Goal: Task Accomplishment & Management: Use online tool/utility

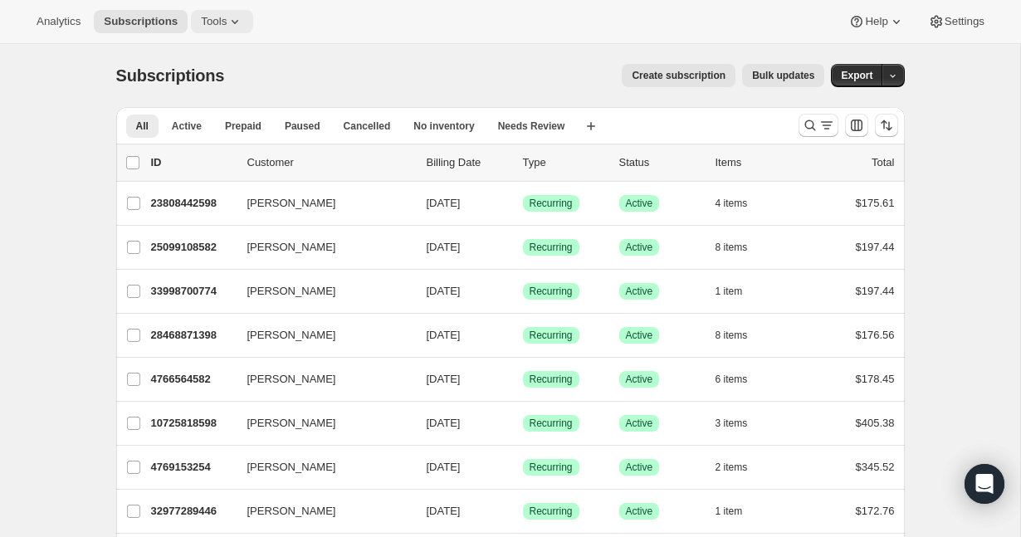
click at [234, 24] on icon at bounding box center [235, 21] width 17 height 17
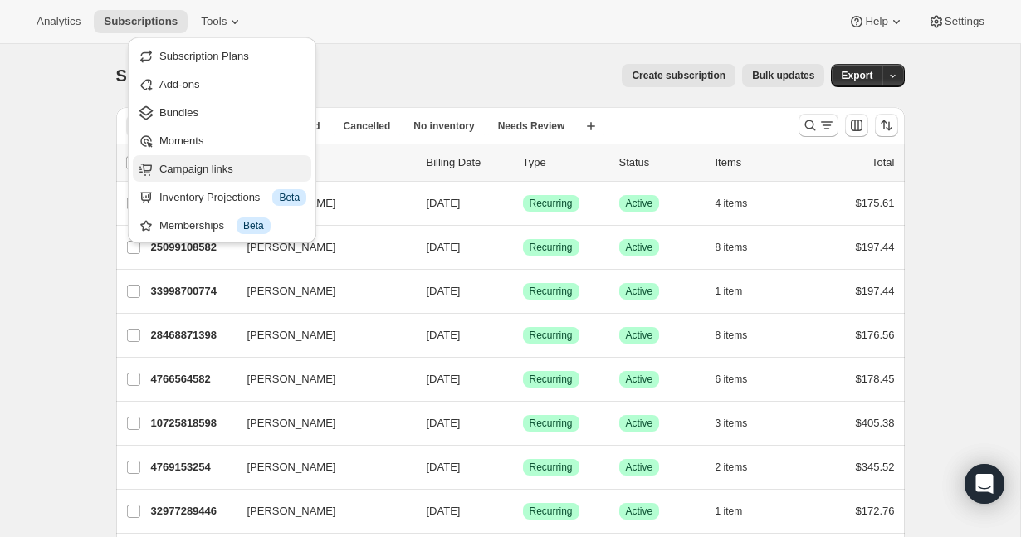
click at [202, 168] on span "Campaign links" at bounding box center [196, 169] width 74 height 12
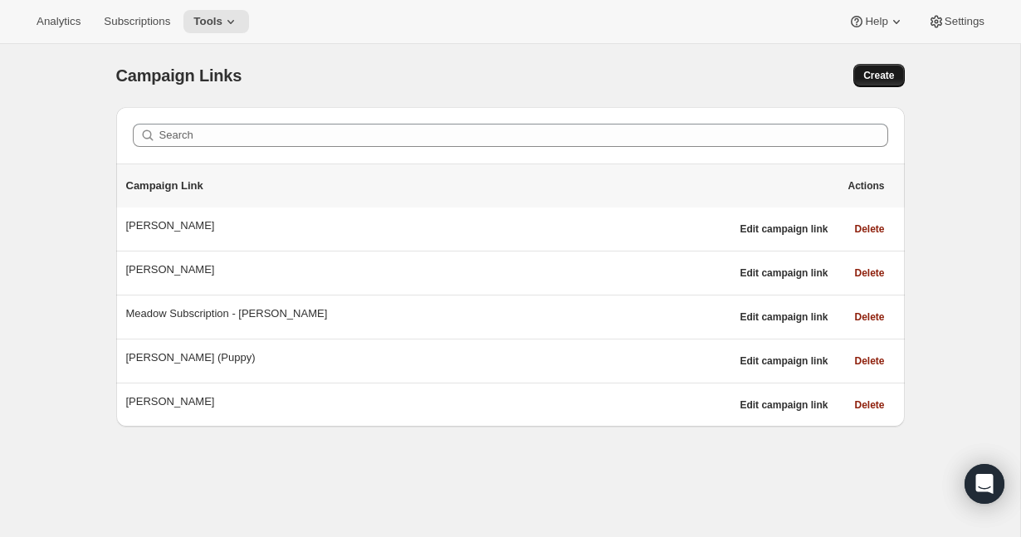
click at [891, 77] on span "Create" at bounding box center [878, 75] width 31 height 13
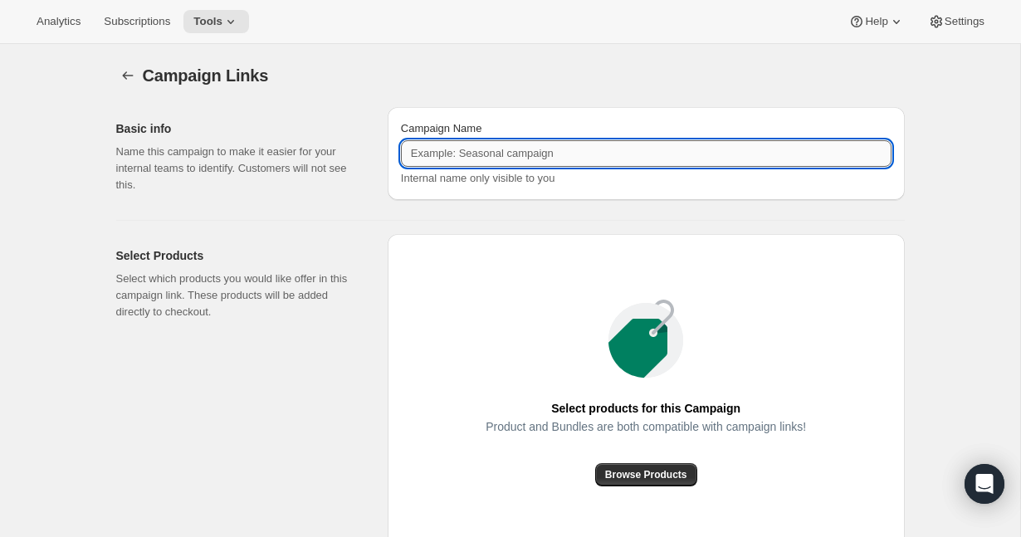
click at [493, 159] on input "Campaign Name" at bounding box center [646, 153] width 491 height 27
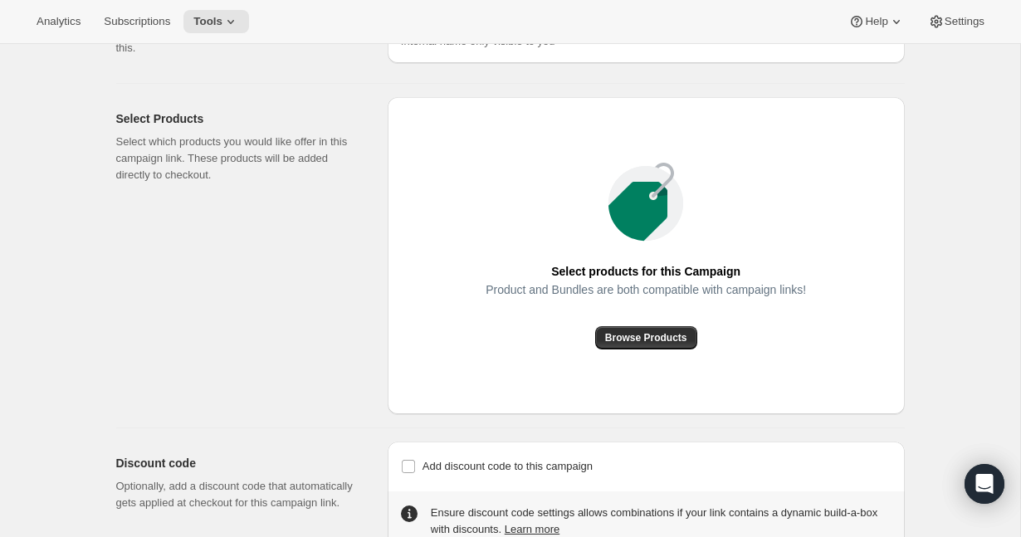
scroll to position [184, 0]
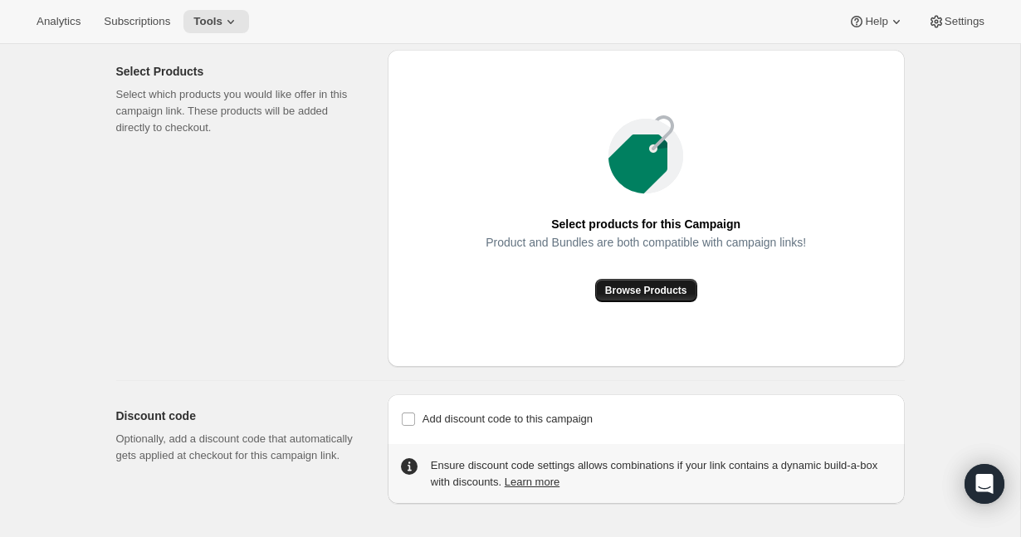
type input "[PERSON_NAME]"
click at [620, 295] on span "Browse Products" at bounding box center [646, 290] width 82 height 13
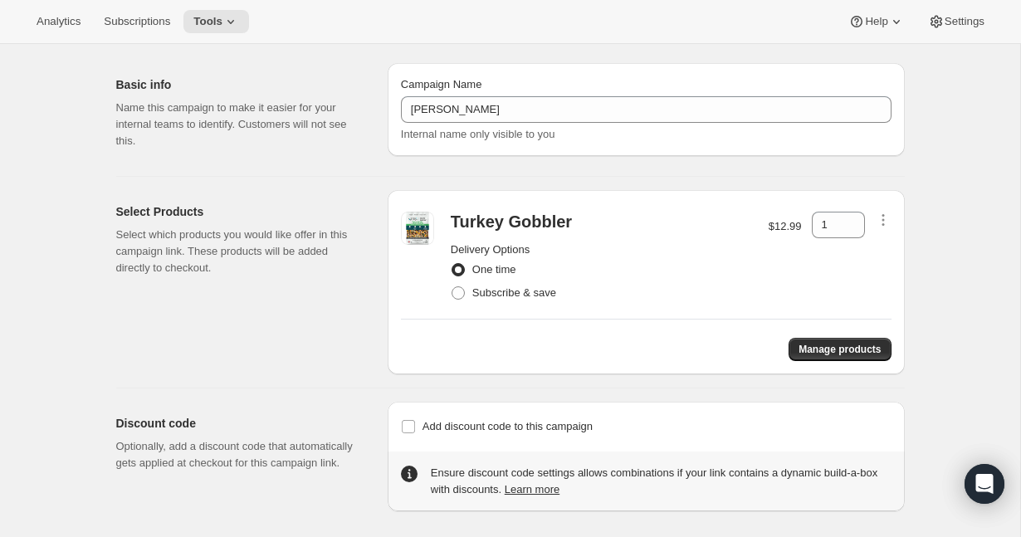
scroll to position [51, 0]
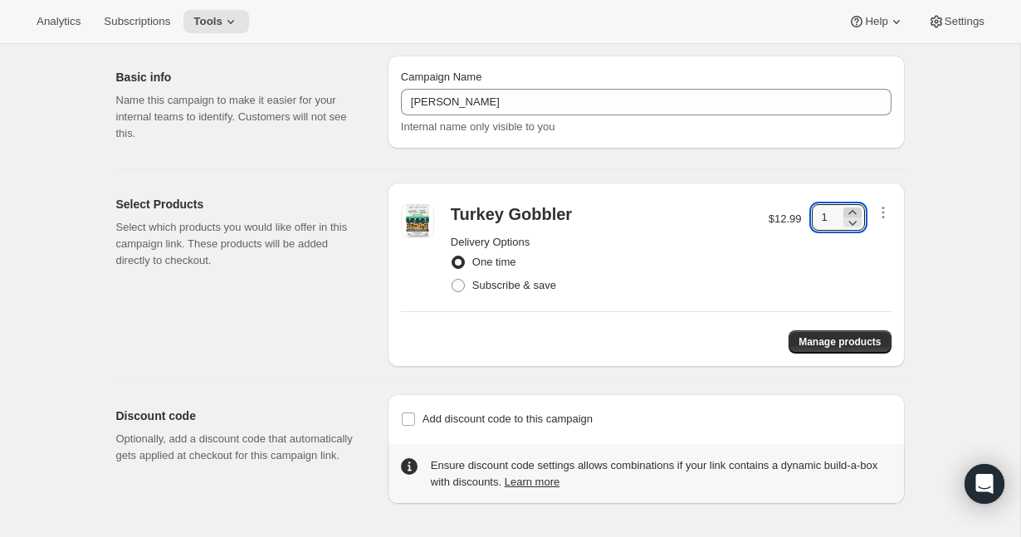
click at [856, 213] on icon at bounding box center [852, 212] width 17 height 17
type input "2"
click at [459, 285] on span at bounding box center [458, 285] width 13 height 13
click at [452, 280] on input "Subscribe & save" at bounding box center [452, 279] width 1 height 1
radio input "true"
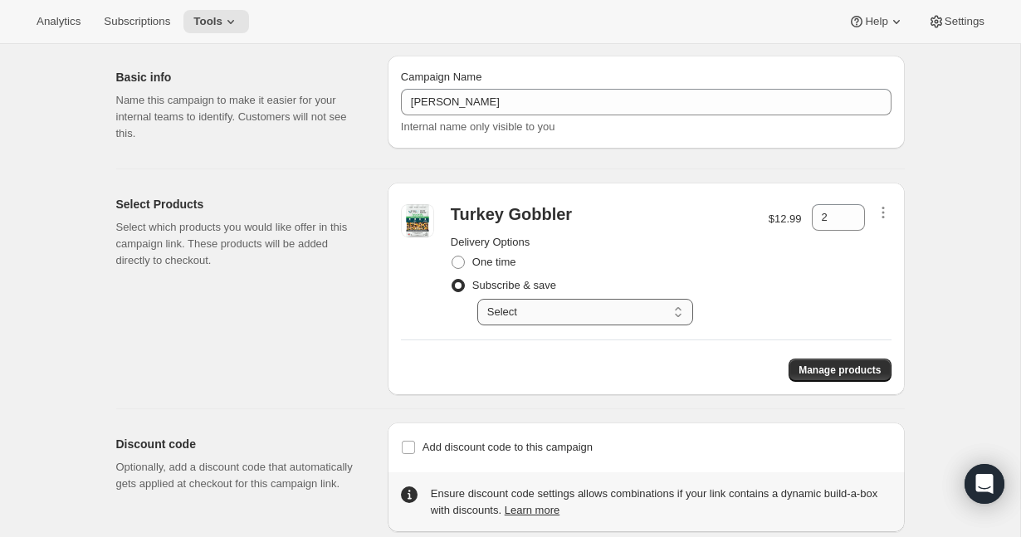
click at [575, 312] on select "Select Deliver every 1 week Deliver every 2 weeks Deliver every 3 weeks Deliver…" at bounding box center [585, 312] width 216 height 27
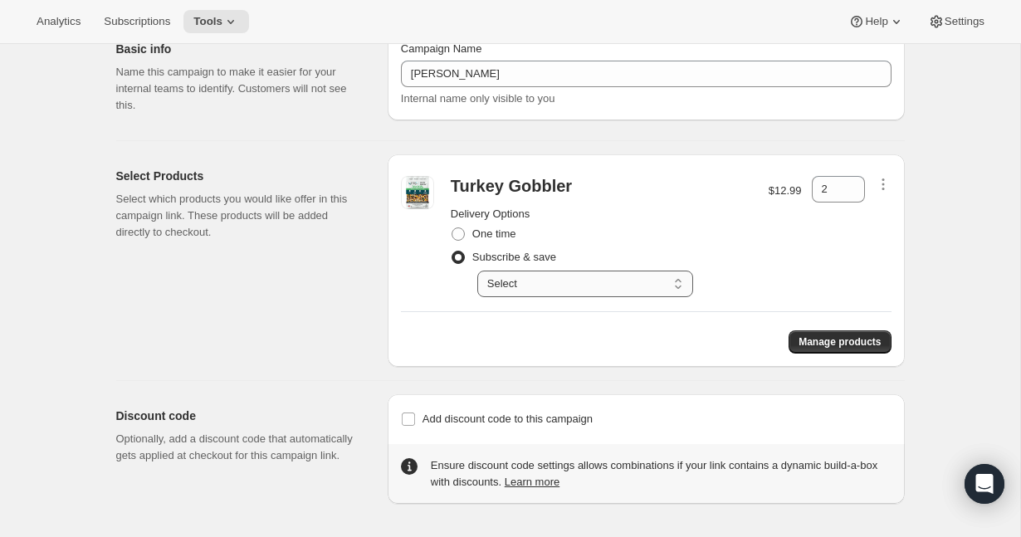
click at [633, 282] on select "Select Deliver every 1 week Deliver every 2 weeks Deliver every 3 weeks Deliver…" at bounding box center [585, 284] width 216 height 27
select select "gid://shopify/SellingPlan/2816114918"
click at [477, 271] on select "Select Deliver every 1 week Deliver every 2 weeks Deliver every 3 weeks Deliver…" at bounding box center [585, 284] width 216 height 27
click at [800, 335] on button "Manage products" at bounding box center [840, 341] width 102 height 23
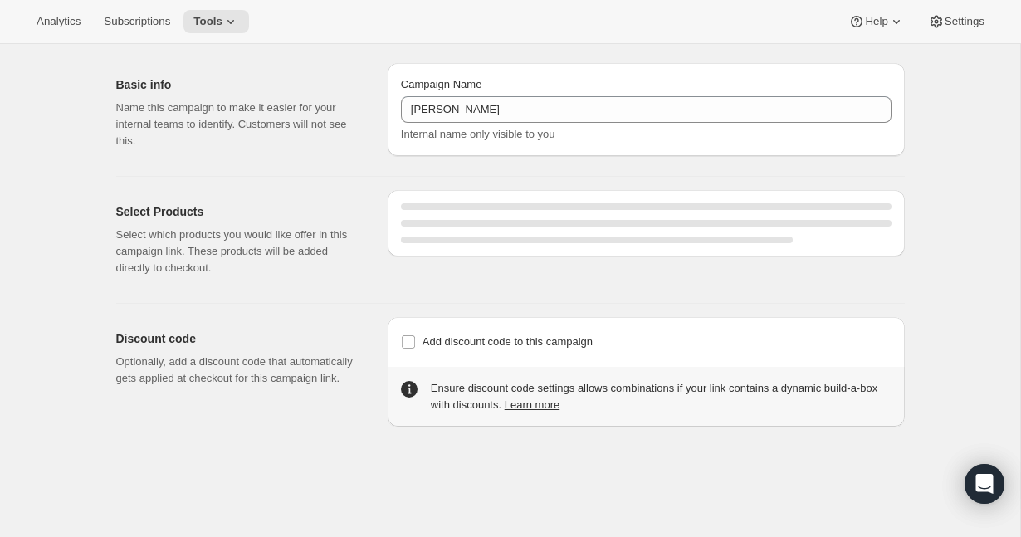
select select "gid://shopify/SellingPlan/2816114918"
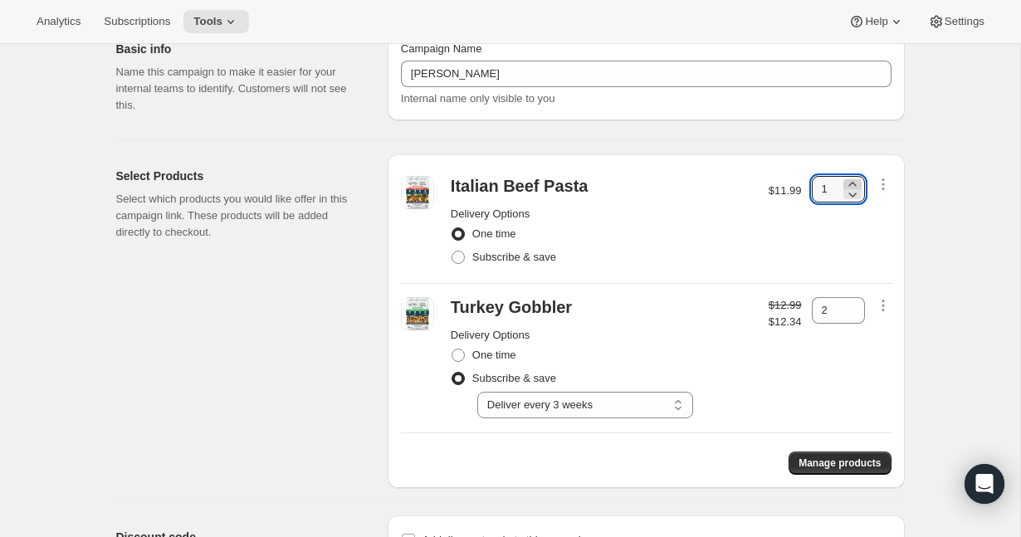
click at [854, 180] on icon at bounding box center [852, 184] width 17 height 17
type input "2"
click at [839, 460] on span "Manage products" at bounding box center [840, 463] width 82 height 13
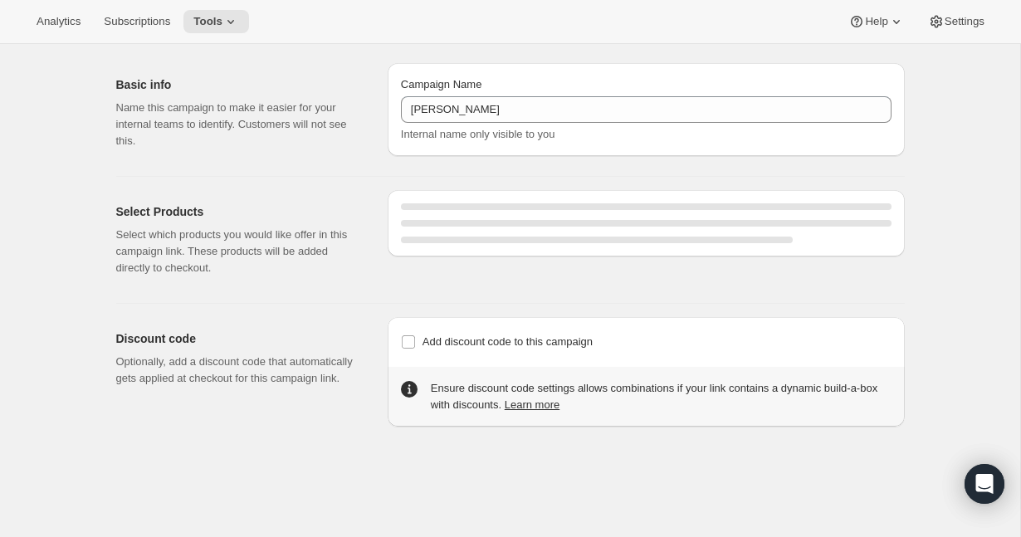
select select "gid://shopify/SellingPlan/2816114918"
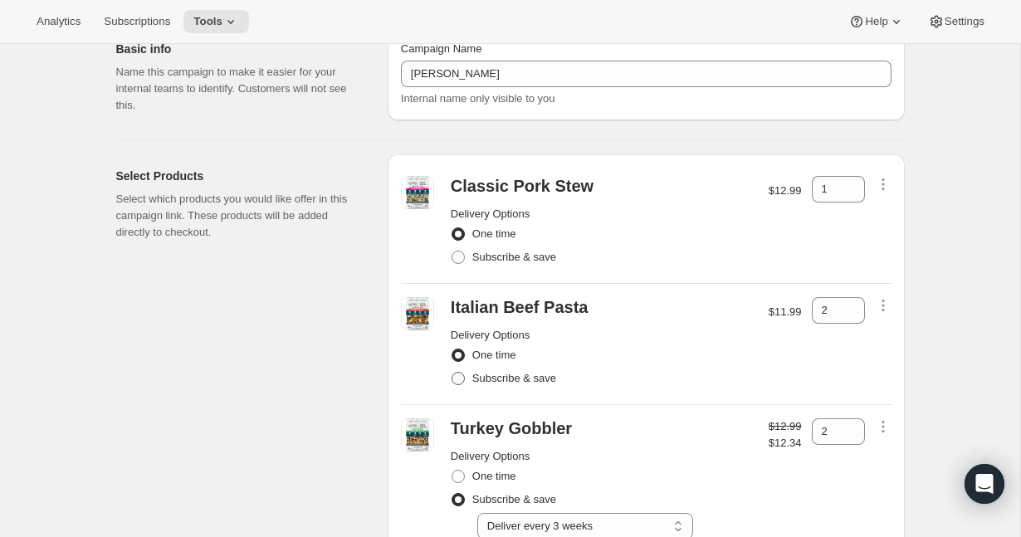
click at [463, 377] on span at bounding box center [458, 378] width 13 height 13
click at [452, 373] on input "Subscribe & save" at bounding box center [452, 372] width 1 height 1
radio input "true"
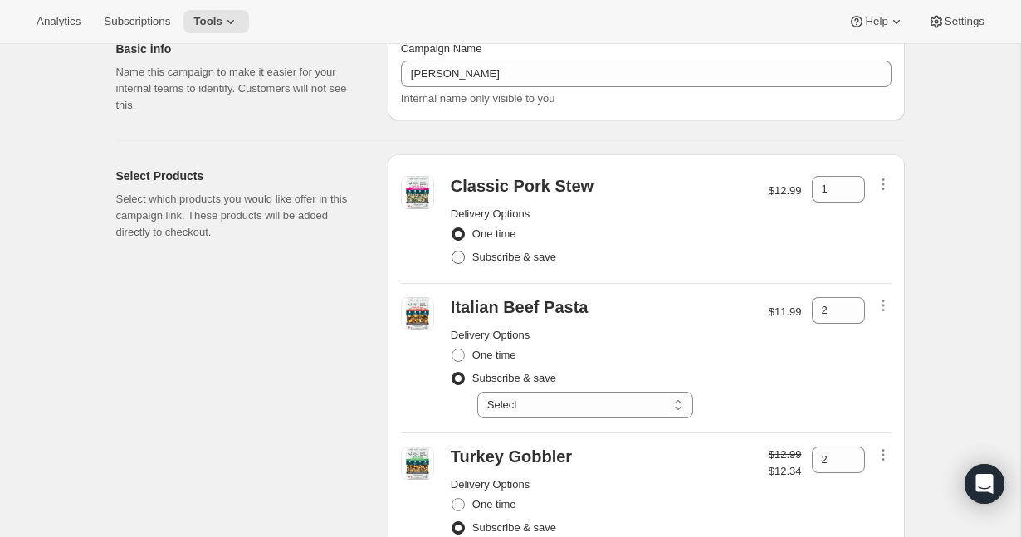
click at [460, 255] on span at bounding box center [458, 257] width 13 height 13
click at [452, 252] on input "Subscribe & save" at bounding box center [452, 251] width 1 height 1
radio input "true"
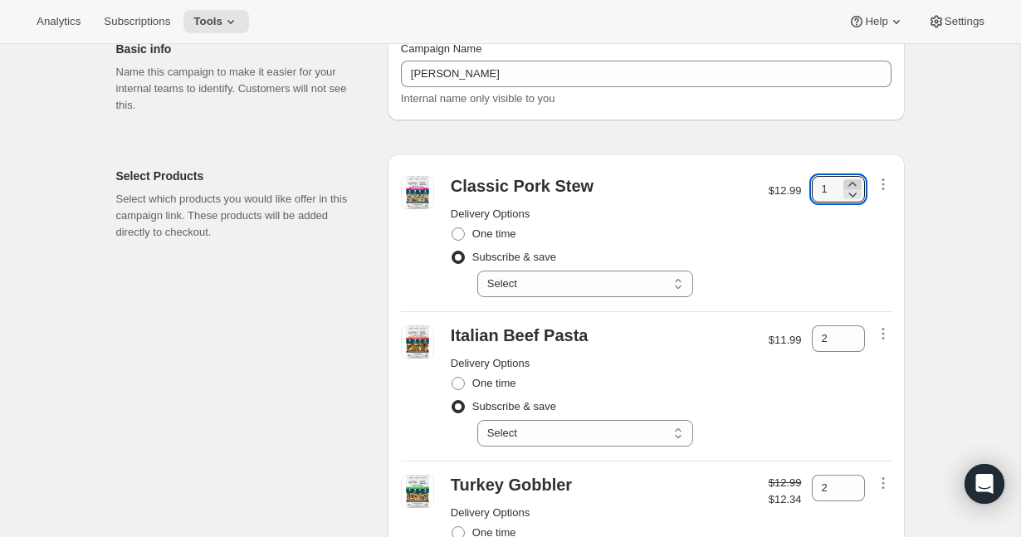
click at [854, 182] on icon at bounding box center [852, 184] width 17 height 17
type input "2"
click at [751, 212] on div "Classic Pork Stew Delivery Options One time Subscribe & save Select Deliver eve…" at bounding box center [601, 236] width 315 height 121
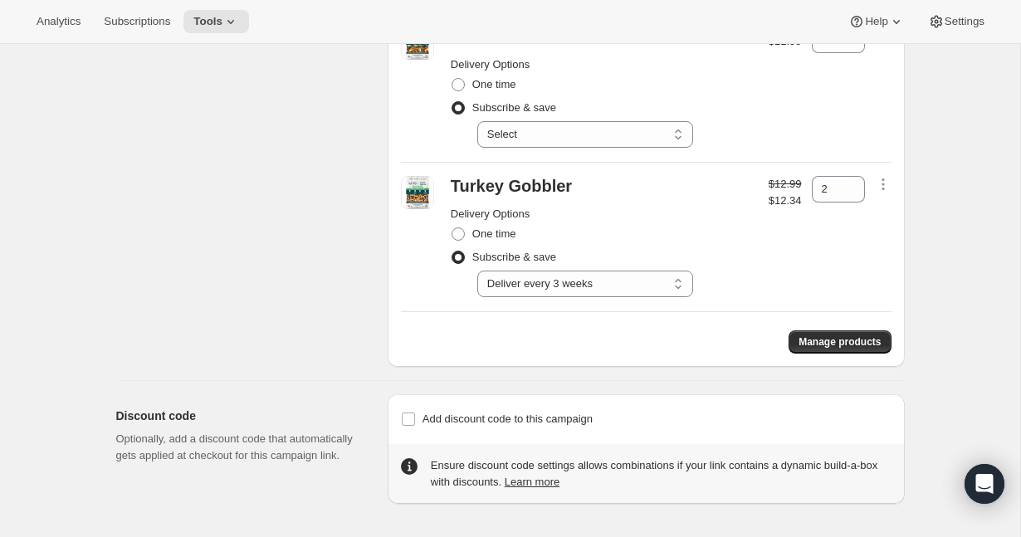
scroll to position [378, 0]
click at [822, 345] on span "Manage products" at bounding box center [840, 342] width 82 height 13
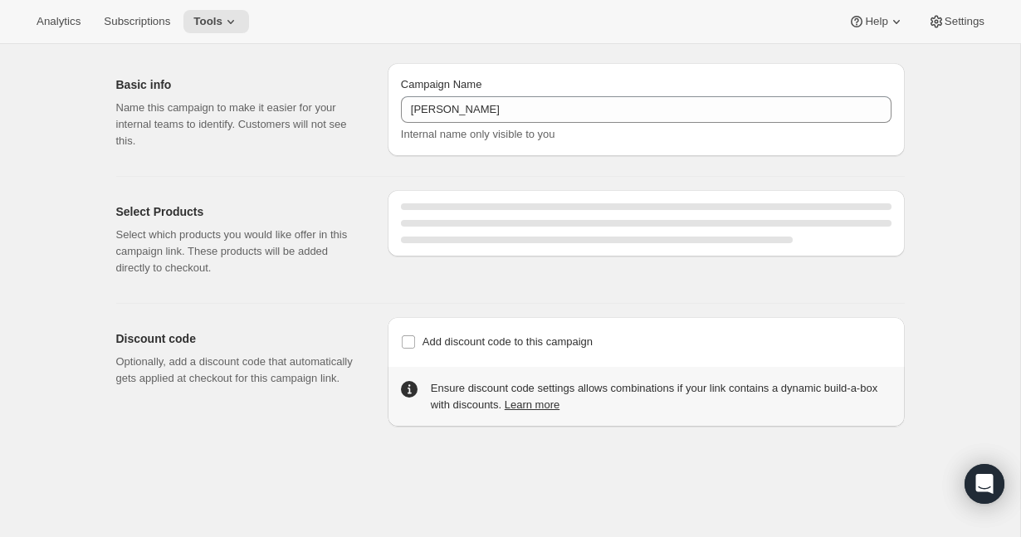
select select "gid://shopify/SellingPlan/2816114918"
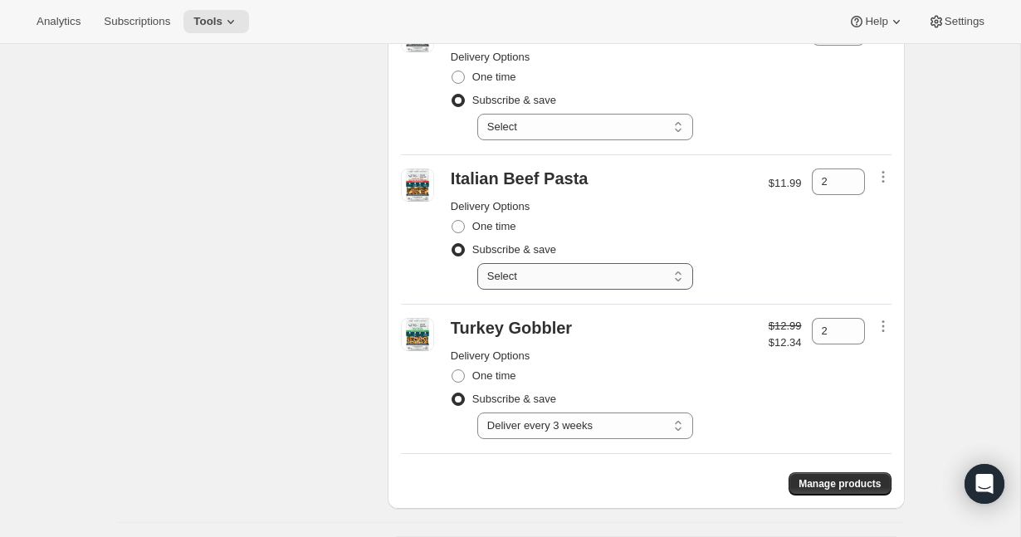
click at [629, 263] on select "Select Deliver every 1 week Deliver every 2 weeks Deliver every 3 weeks Deliver…" at bounding box center [585, 276] width 216 height 27
select select "gid://shopify/SellingPlan/2816114918"
click at [477, 263] on select "Select Deliver every 1 week Deliver every 2 weeks Deliver every 3 weeks Deliver…" at bounding box center [585, 276] width 216 height 27
click at [582, 114] on select "Select Deliver every 1 week Deliver every 2 weeks Deliver every 3 weeks Deliver…" at bounding box center [585, 127] width 216 height 27
select select "gid://shopify/SellingPlan/2816114918"
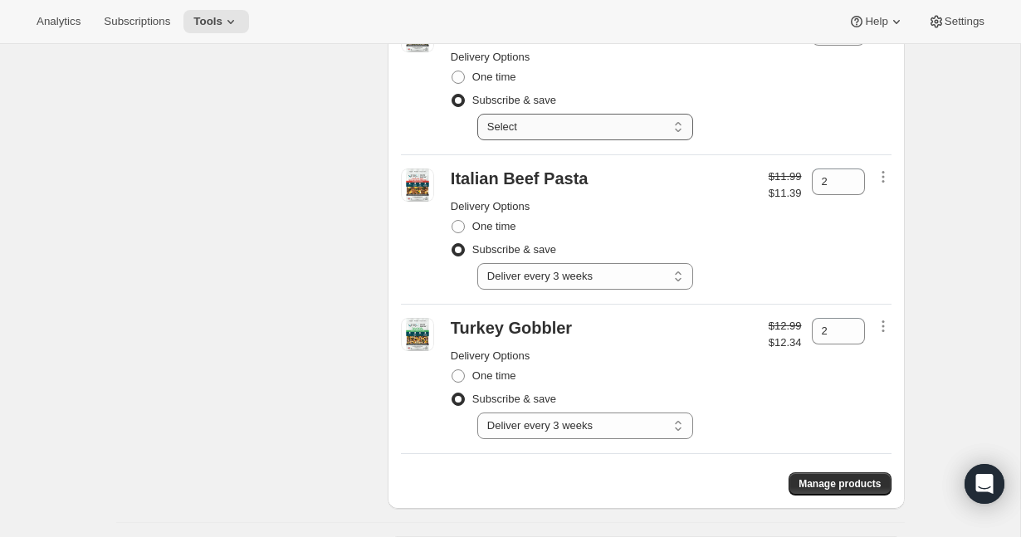
click at [477, 114] on select "Select Deliver every 1 week Deliver every 2 weeks Deliver every 3 weeks Deliver…" at bounding box center [585, 127] width 216 height 27
click at [677, 198] on h2 "Delivery Options" at bounding box center [601, 206] width 301 height 17
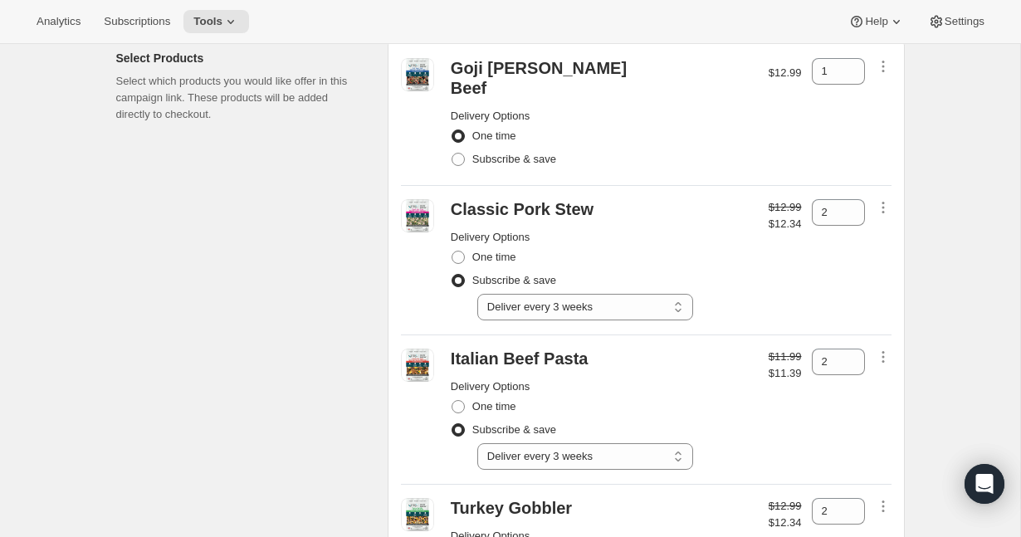
scroll to position [89, 0]
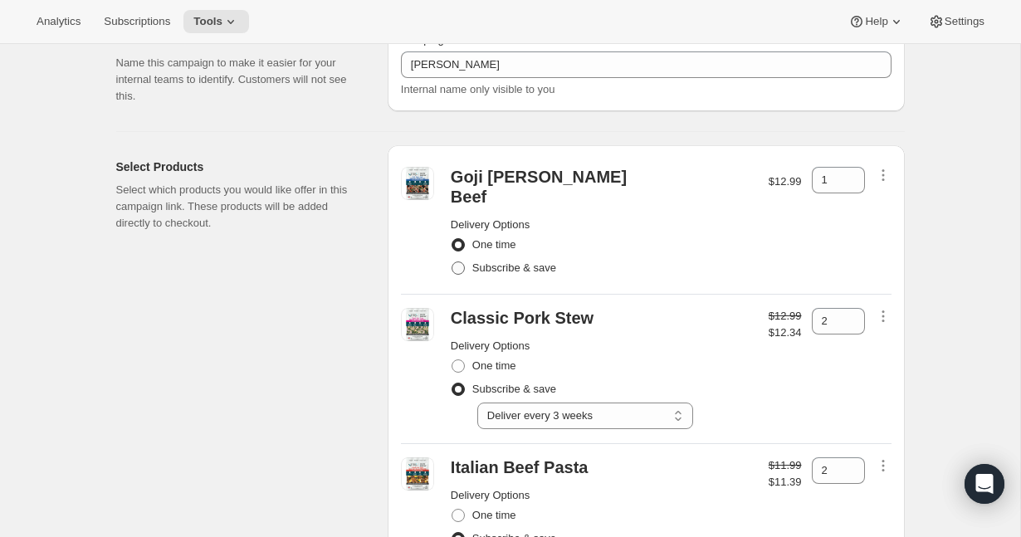
drag, startPoint x: 451, startPoint y: 245, endPoint x: 483, endPoint y: 244, distance: 32.4
click at [452, 262] on span at bounding box center [458, 268] width 13 height 13
click at [452, 262] on input "Subscribe & save" at bounding box center [452, 262] width 1 height 1
radio input "true"
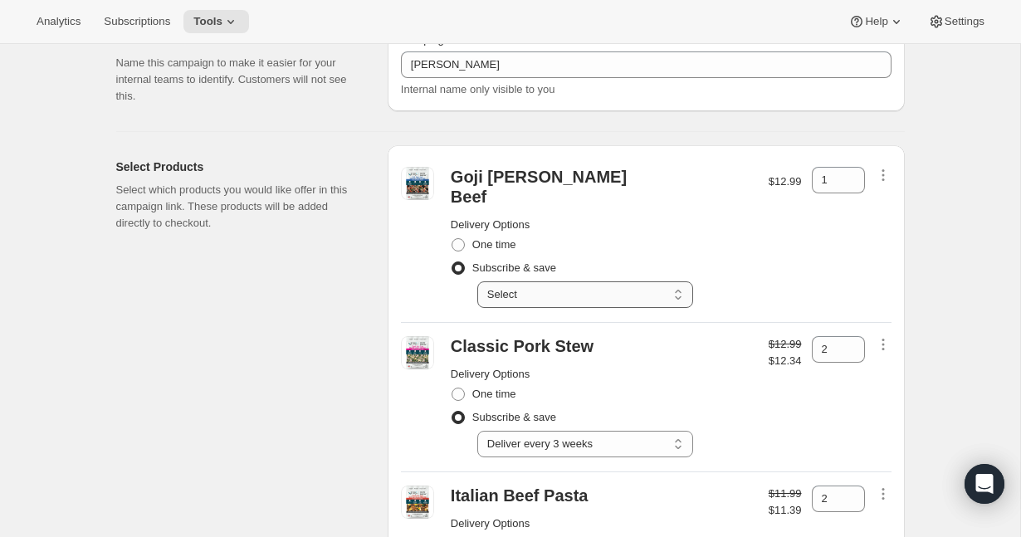
click at [583, 281] on select "Select Deliver every 1 week Deliver every 2 weeks Deliver every 3 weeks Deliver…" at bounding box center [585, 294] width 216 height 27
select select "gid://shopify/SellingPlan/2816114918"
click at [477, 281] on select "Select Deliver every 1 week Deliver every 2 weeks Deliver every 3 weeks Deliver…" at bounding box center [585, 294] width 216 height 27
click at [716, 257] on div "Subscribe & save" at bounding box center [601, 268] width 301 height 23
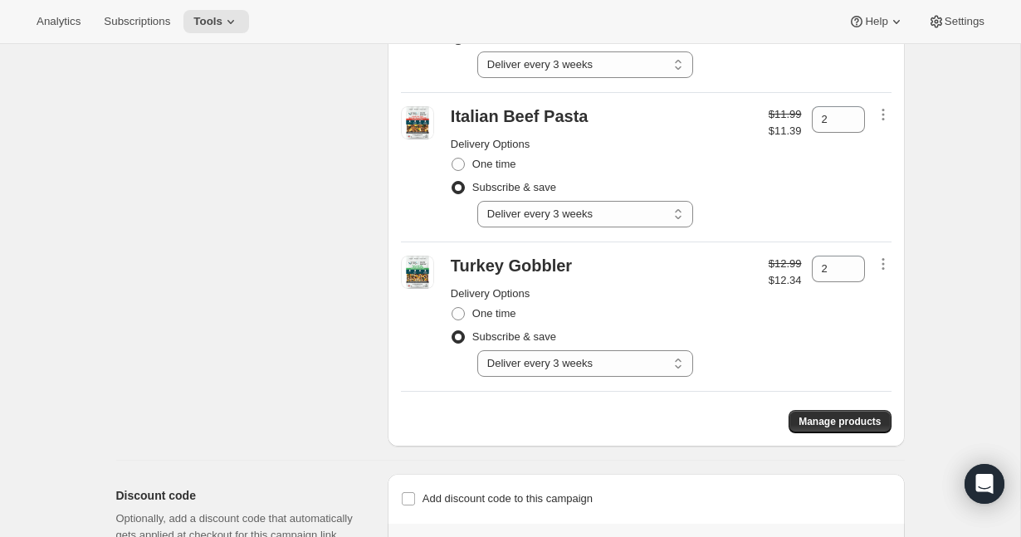
scroll to position [528, 0]
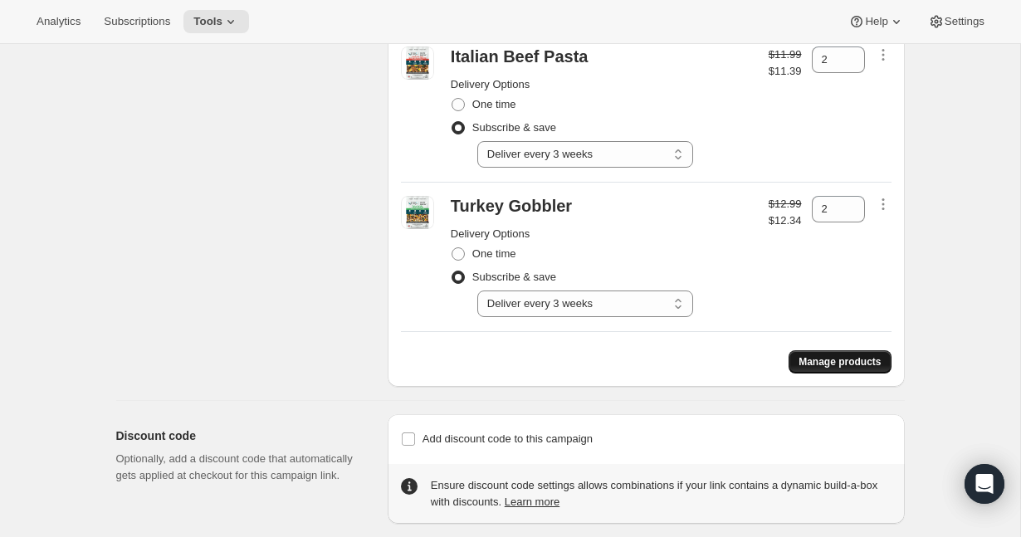
click at [811, 355] on span "Manage products" at bounding box center [840, 361] width 82 height 13
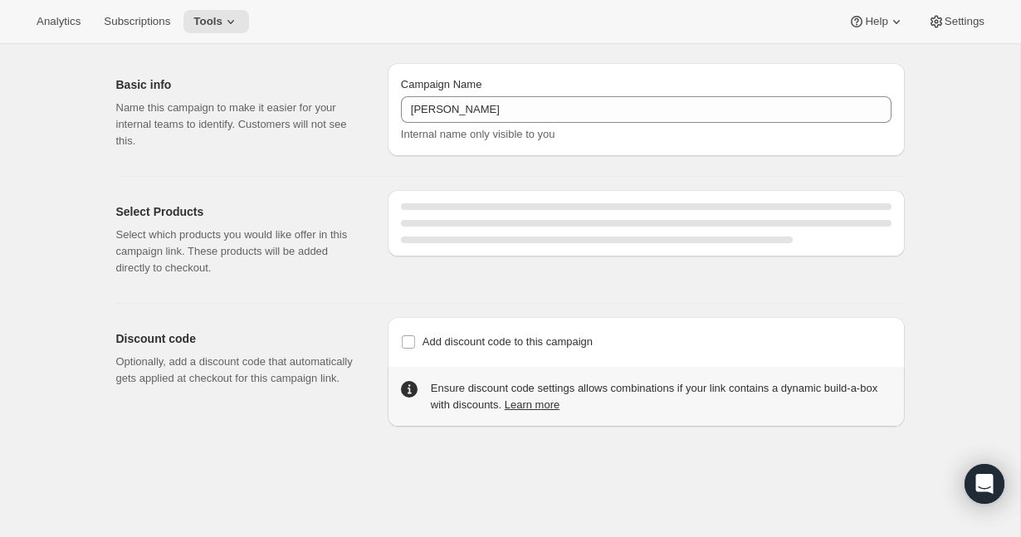
select select "gid://shopify/SellingPlan/2816114918"
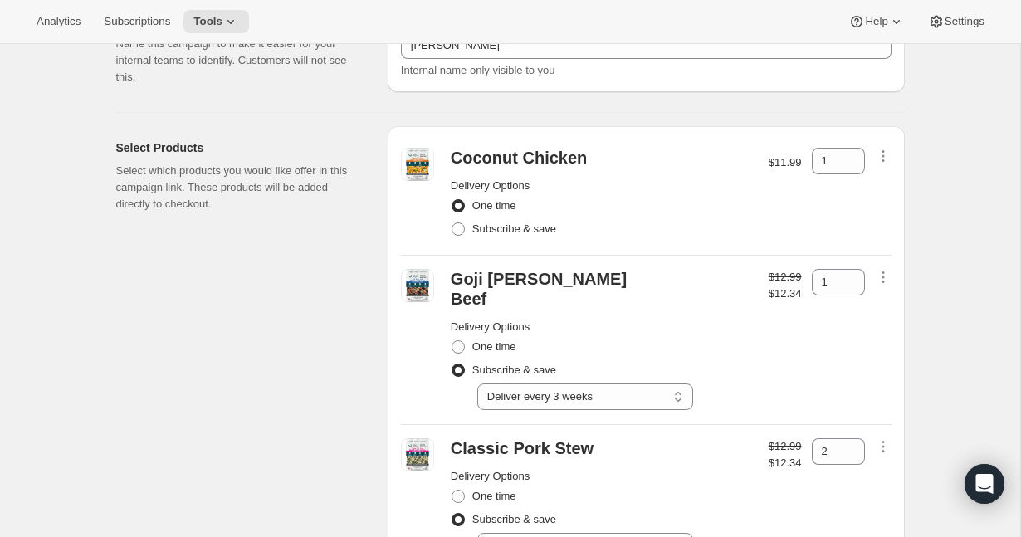
scroll to position [95, 0]
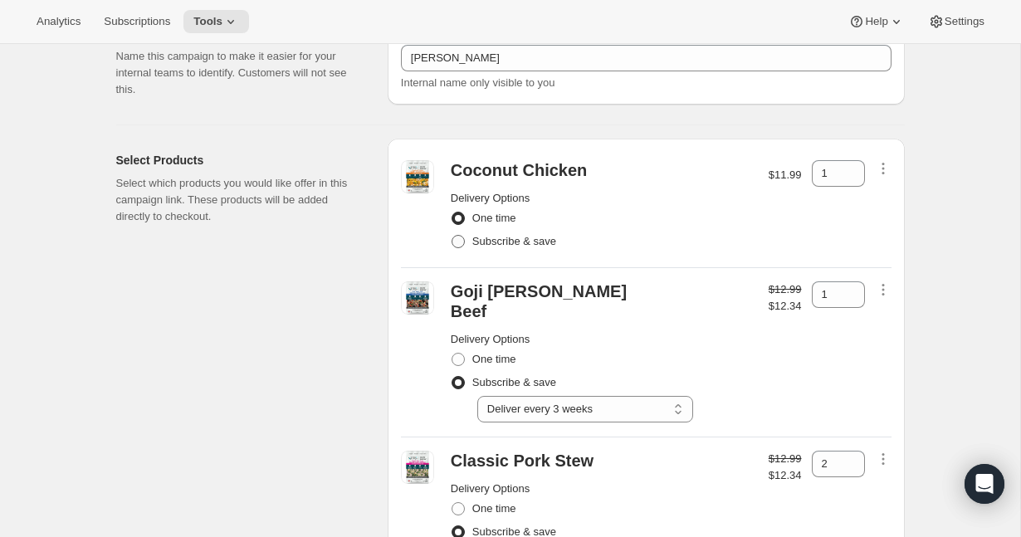
click at [457, 243] on span at bounding box center [458, 241] width 13 height 13
click at [452, 236] on input "Subscribe & save" at bounding box center [452, 235] width 1 height 1
radio input "true"
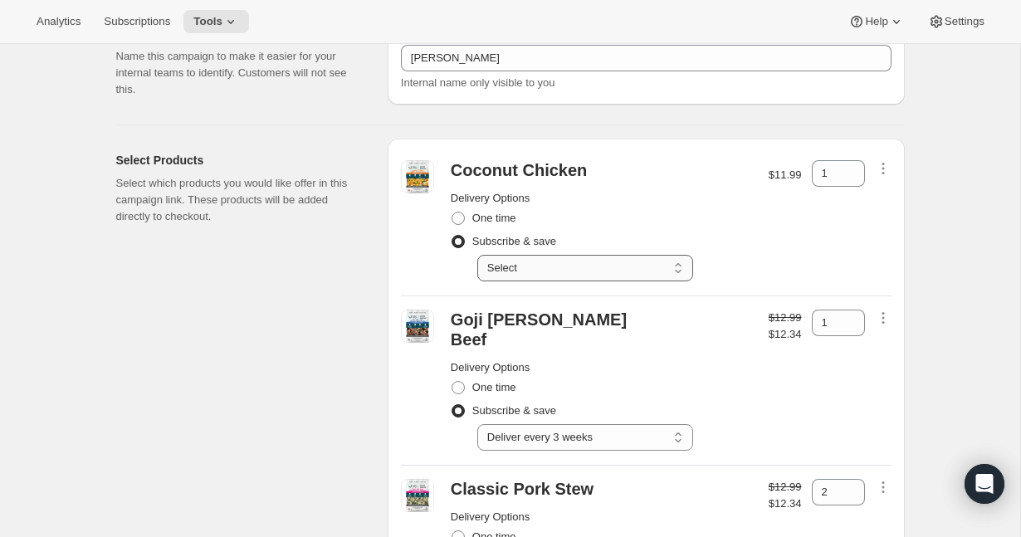
click at [572, 269] on select "Select Deliver every 1 week Deliver every 2 weeks Deliver every 3 weeks Deliver…" at bounding box center [585, 268] width 216 height 27
select select "gid://shopify/SellingPlan/2816114918"
click at [477, 255] on select "Select Deliver every 1 week Deliver every 2 weeks Deliver every 3 weeks Deliver…" at bounding box center [585, 268] width 216 height 27
click at [858, 167] on icon at bounding box center [852, 168] width 17 height 17
type input "2"
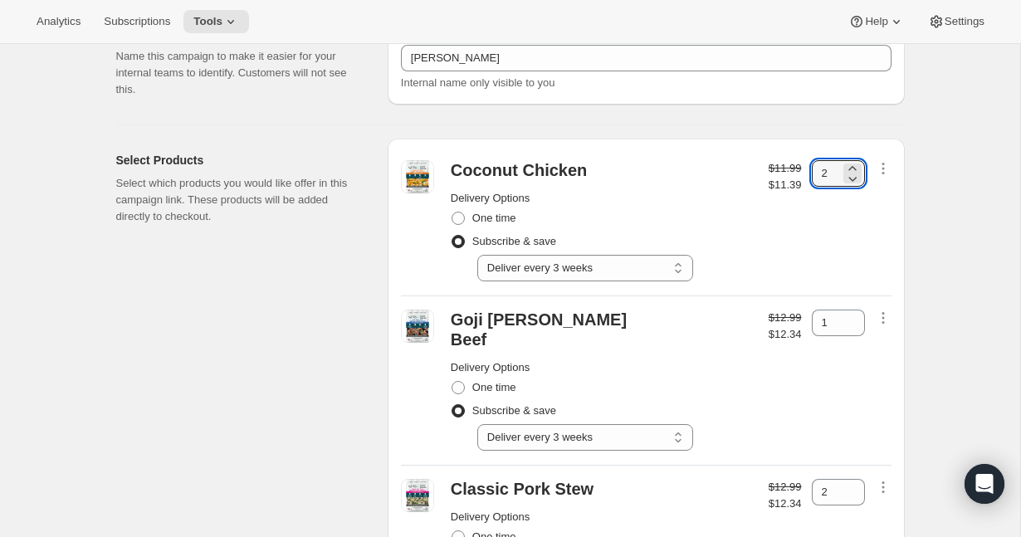
click at [771, 219] on div "$11.99 $11.39" at bounding box center [785, 220] width 33 height 121
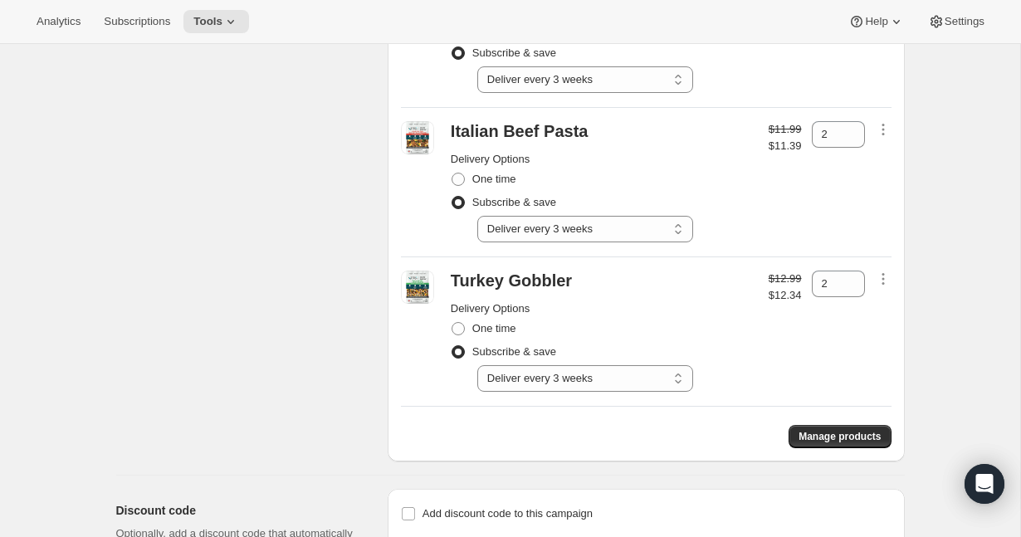
scroll to position [607, 0]
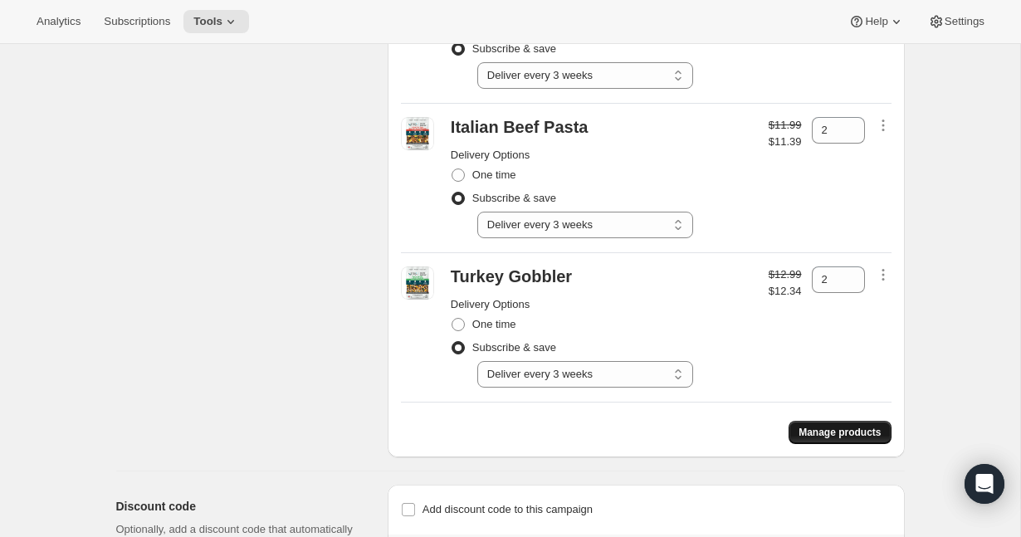
click at [811, 426] on span "Manage products" at bounding box center [840, 432] width 82 height 13
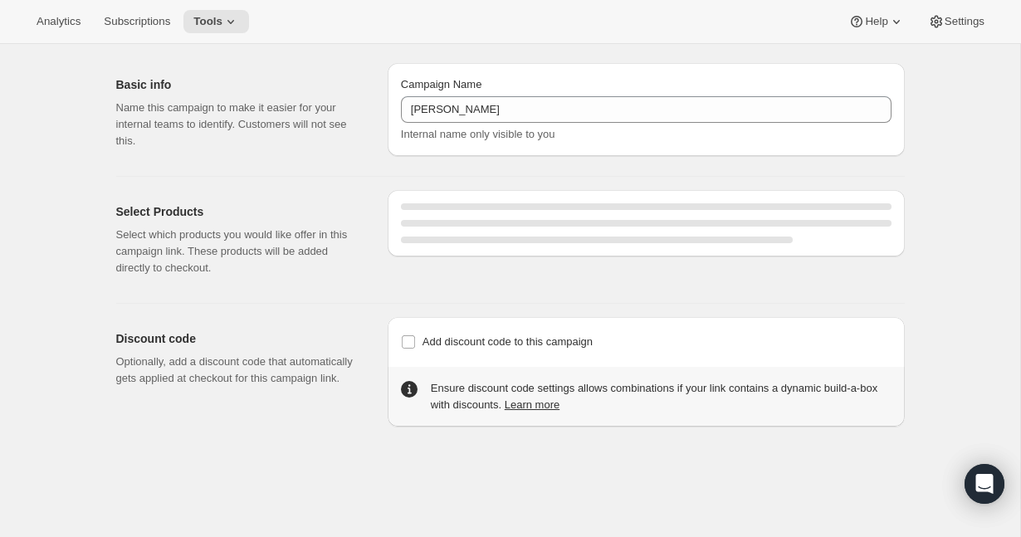
select select "gid://shopify/SellingPlan/2816114918"
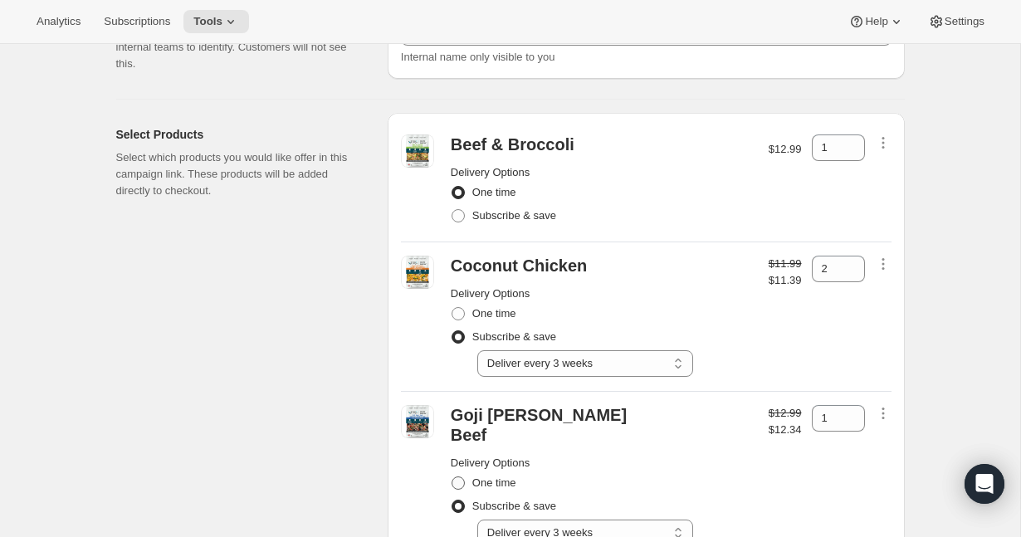
scroll to position [115, 0]
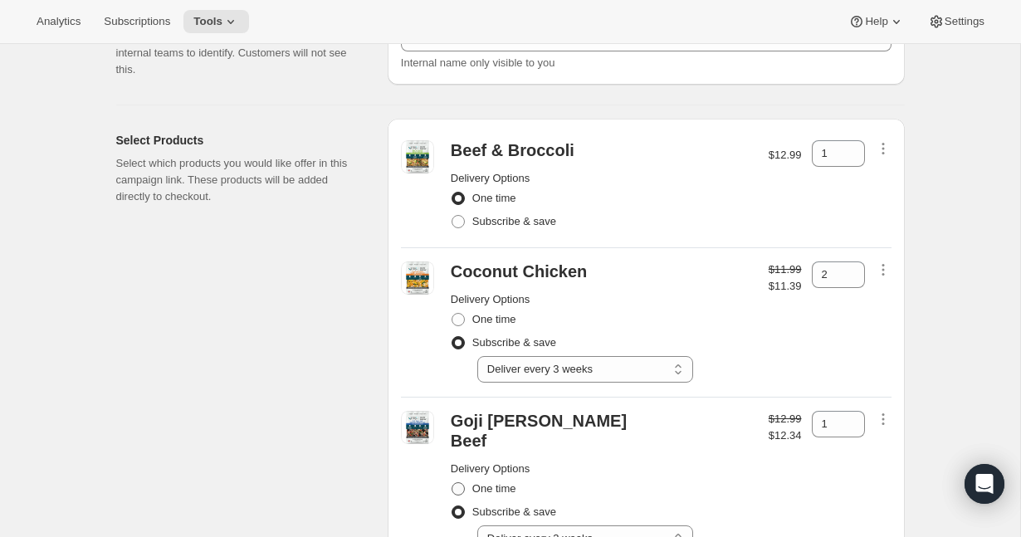
click at [467, 214] on label "Subscribe & save" at bounding box center [503, 221] width 105 height 23
click at [452, 215] on input "Subscribe & save" at bounding box center [452, 215] width 1 height 1
radio input "true"
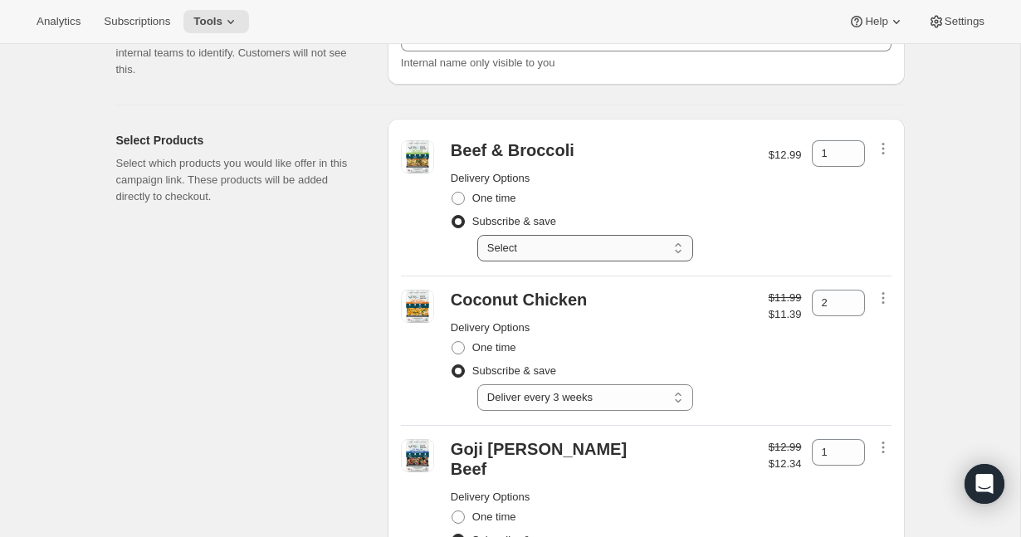
click at [569, 246] on select "Select Deliver every 1 week Deliver every 2 weeks Deliver every 3 weeks Deliver…" at bounding box center [585, 248] width 216 height 27
select select "gid://shopify/SellingPlan/2816114918"
click at [477, 235] on select "Select Deliver every 1 week Deliver every 2 weeks Deliver every 3 weeks Deliver…" at bounding box center [585, 248] width 216 height 27
click at [848, 148] on icon at bounding box center [852, 148] width 17 height 17
type input "2"
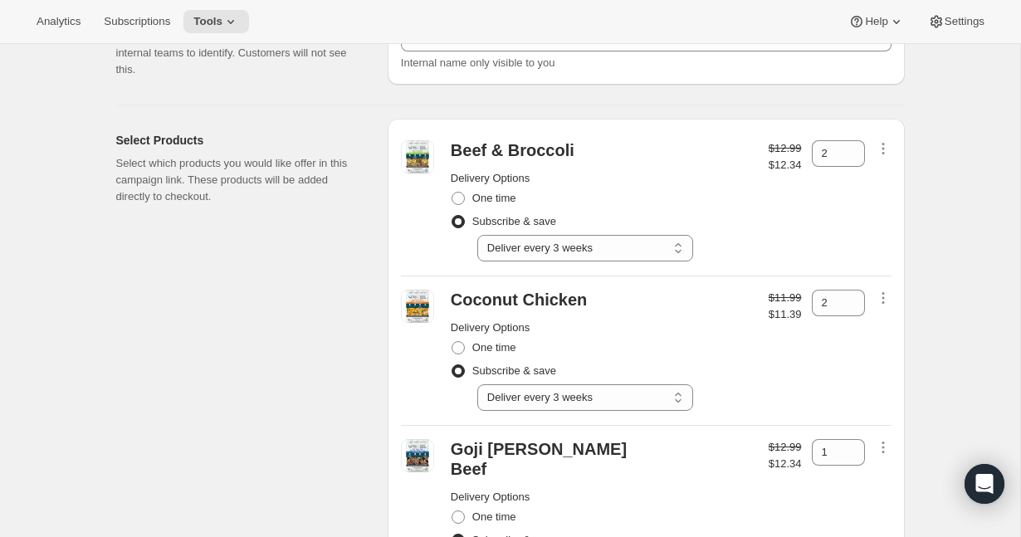
drag, startPoint x: 819, startPoint y: 206, endPoint x: 811, endPoint y: 207, distance: 8.3
click at [819, 205] on div "2" at bounding box center [838, 200] width 53 height 121
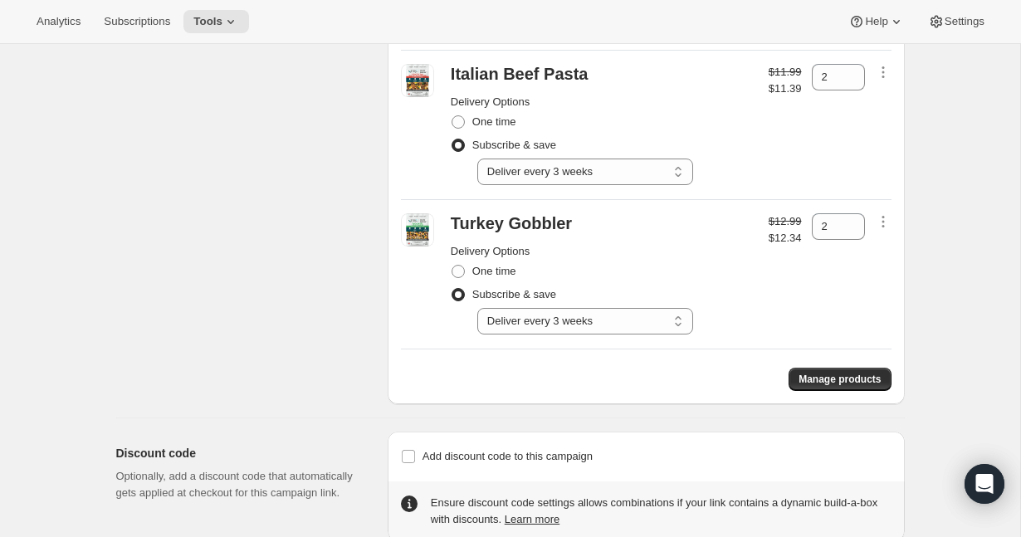
scroll to position [815, 0]
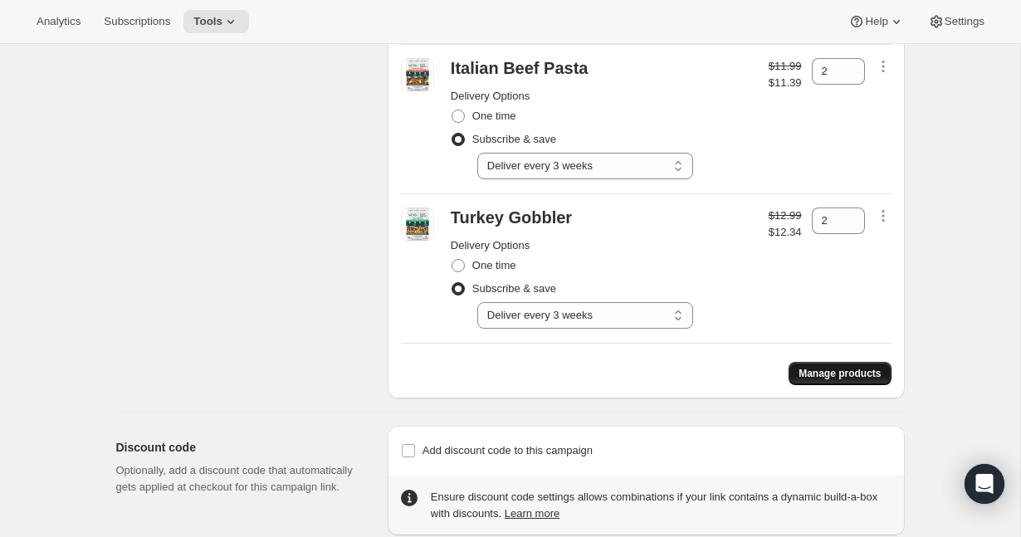
click at [809, 367] on span "Manage products" at bounding box center [840, 373] width 82 height 13
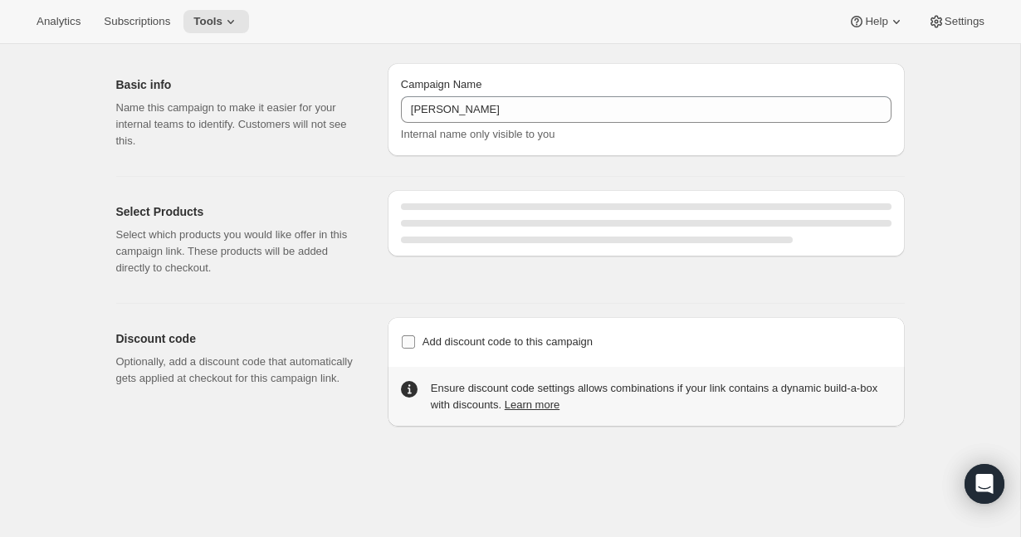
select select "gid://shopify/SellingPlan/2816114918"
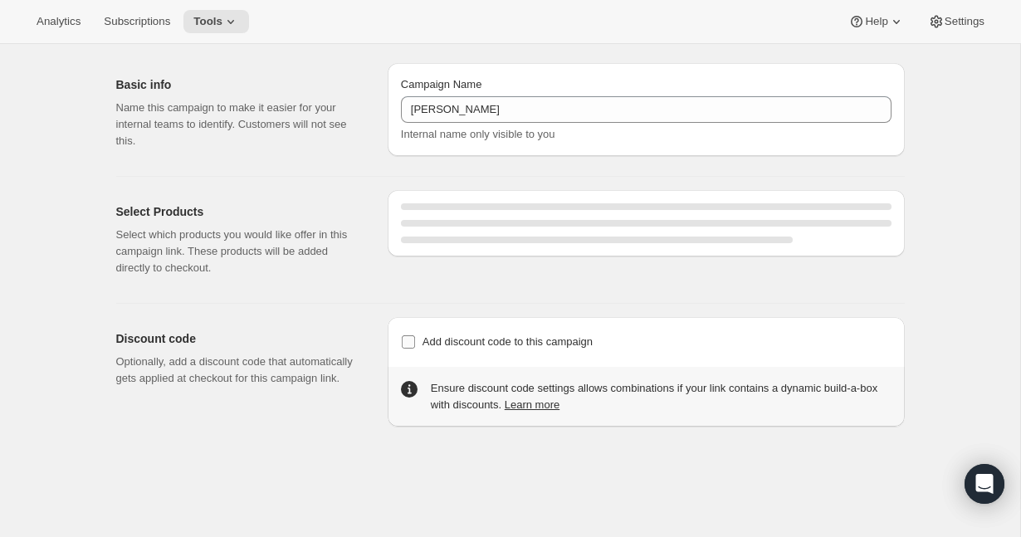
select select "gid://shopify/SellingPlan/2816114918"
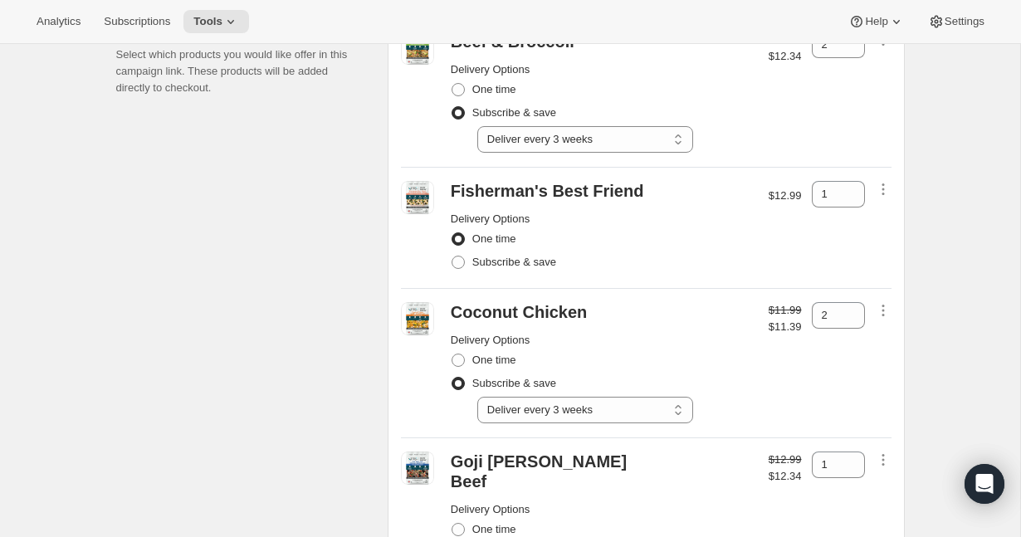
scroll to position [188, 0]
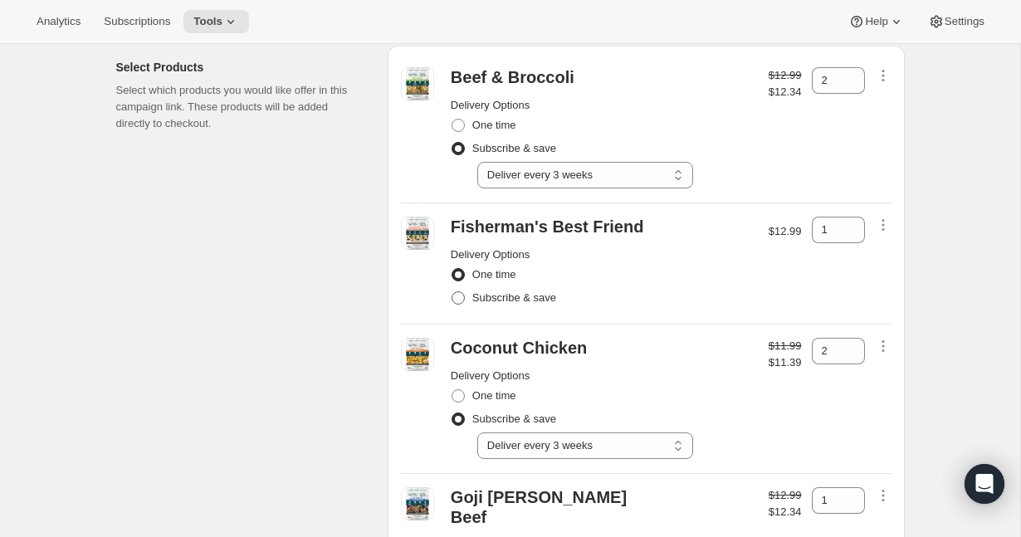
click at [459, 300] on span at bounding box center [458, 297] width 13 height 13
click at [452, 292] on input "Subscribe & save" at bounding box center [452, 291] width 1 height 1
radio input "true"
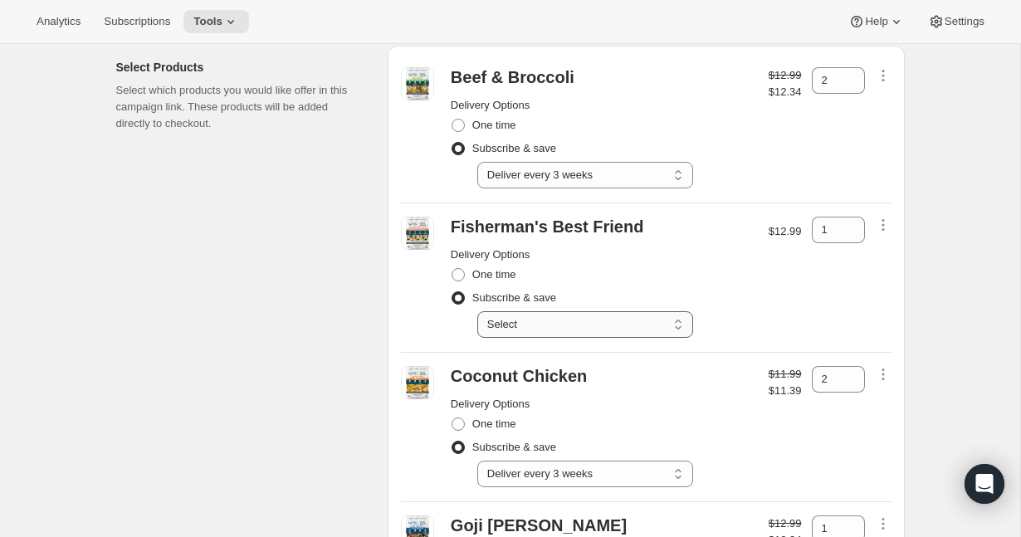
click at [585, 315] on select "Select Deliver every 1 week Deliver every 2 weeks Deliver every 3 weeks Deliver…" at bounding box center [585, 324] width 216 height 27
select select "gid://shopify/SellingPlan/2816114918"
click at [477, 311] on select "Select Deliver every 1 week Deliver every 2 weeks Deliver every 3 weeks Deliver…" at bounding box center [585, 324] width 216 height 27
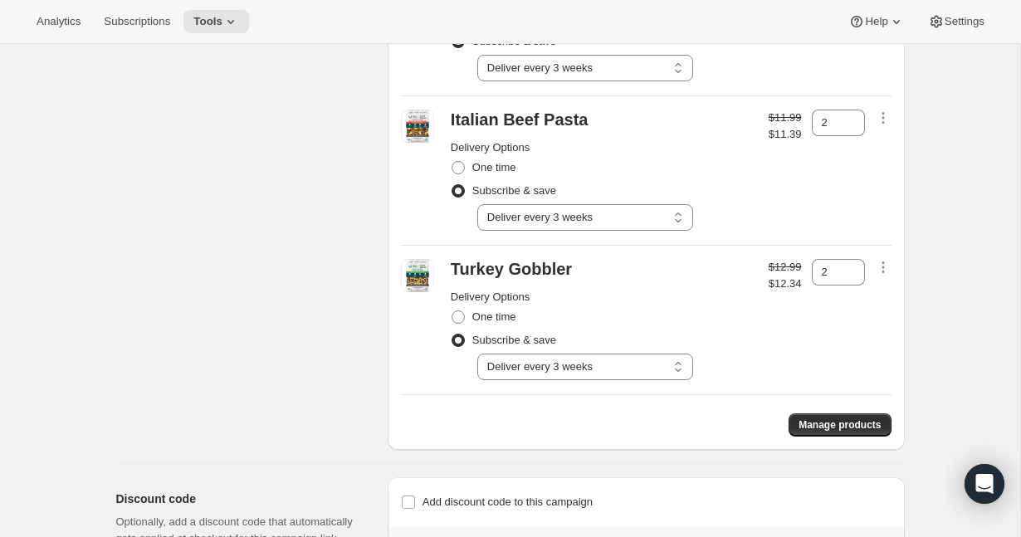
scroll to position [976, 0]
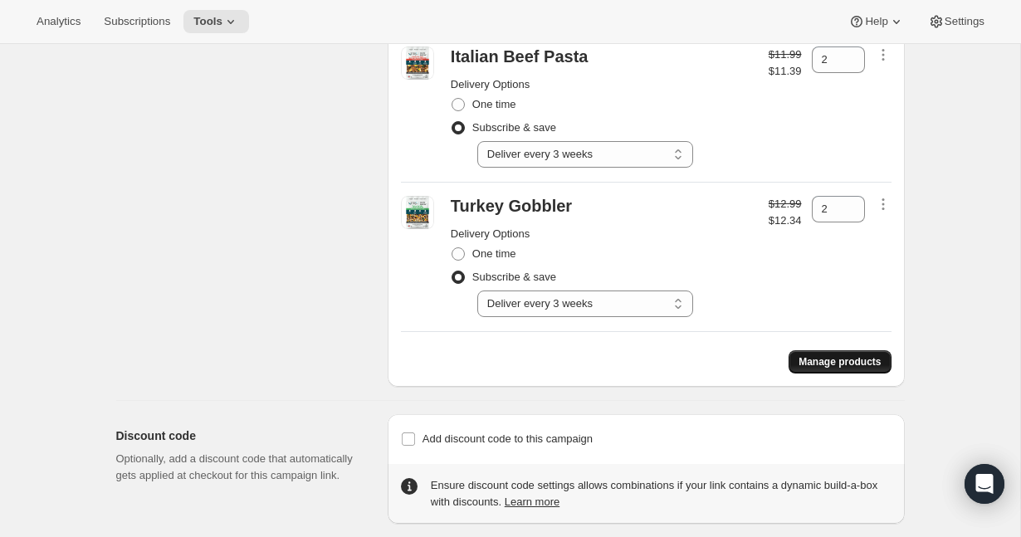
click at [814, 350] on button "Manage products" at bounding box center [840, 361] width 102 height 23
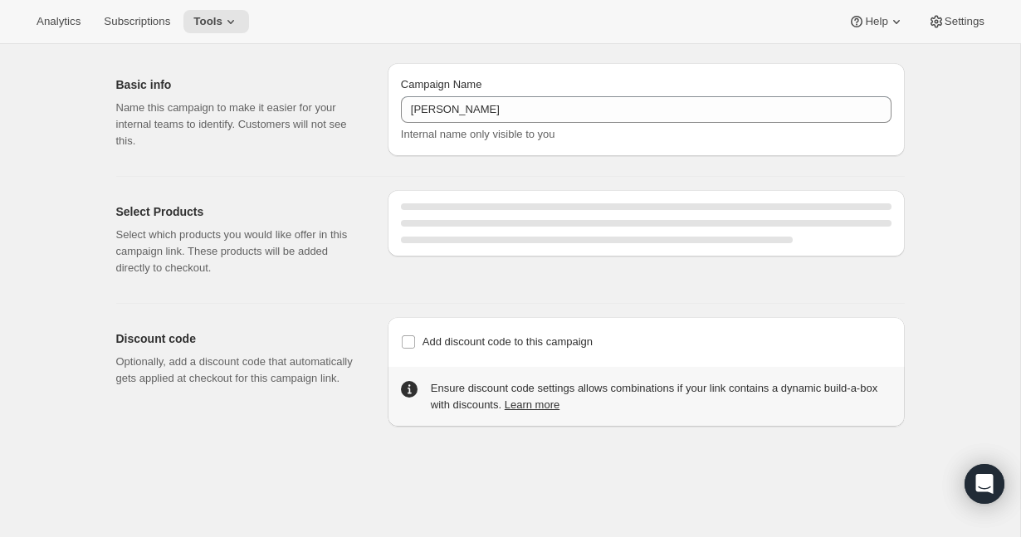
select select "gid://shopify/SellingPlan/2816114918"
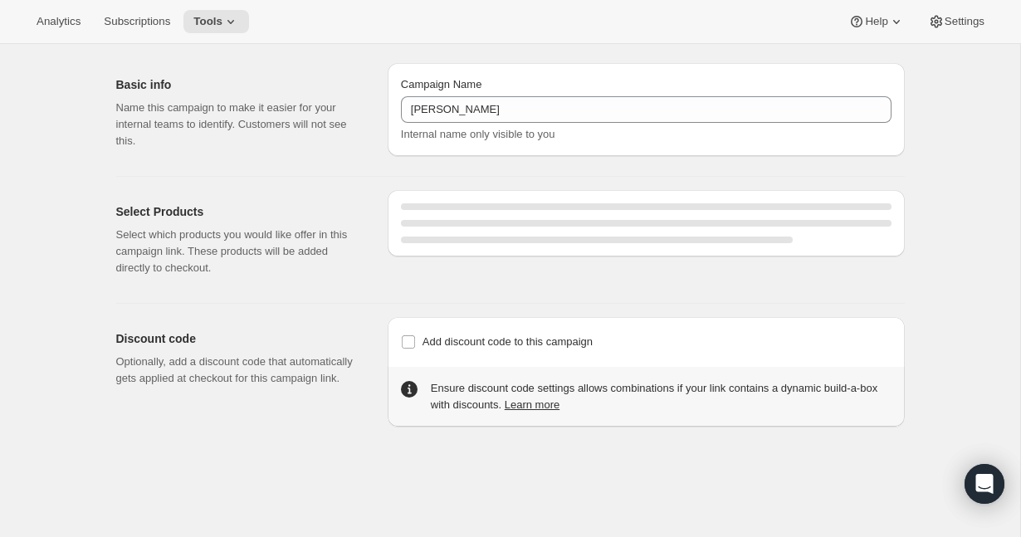
select select "gid://shopify/SellingPlan/2816114918"
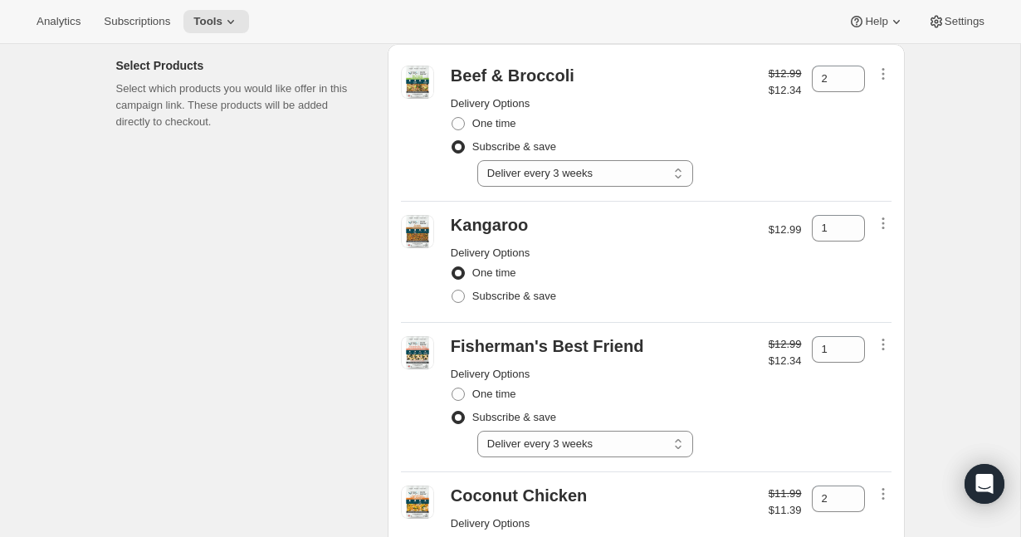
scroll to position [120, 0]
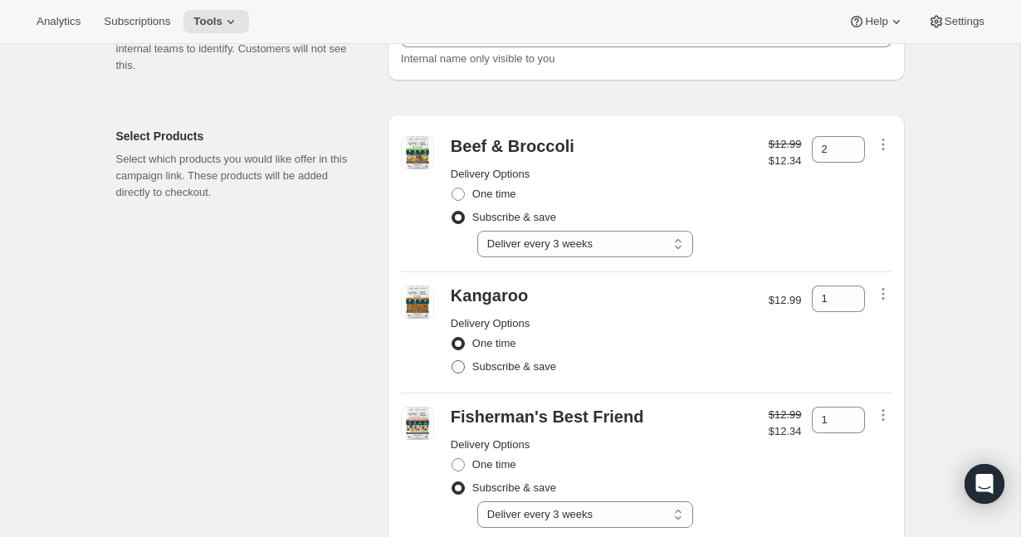
drag, startPoint x: 462, startPoint y: 364, endPoint x: 471, endPoint y: 366, distance: 9.3
click at [462, 364] on span at bounding box center [458, 366] width 13 height 13
click at [452, 361] on input "Subscribe & save" at bounding box center [452, 360] width 1 height 1
radio input "true"
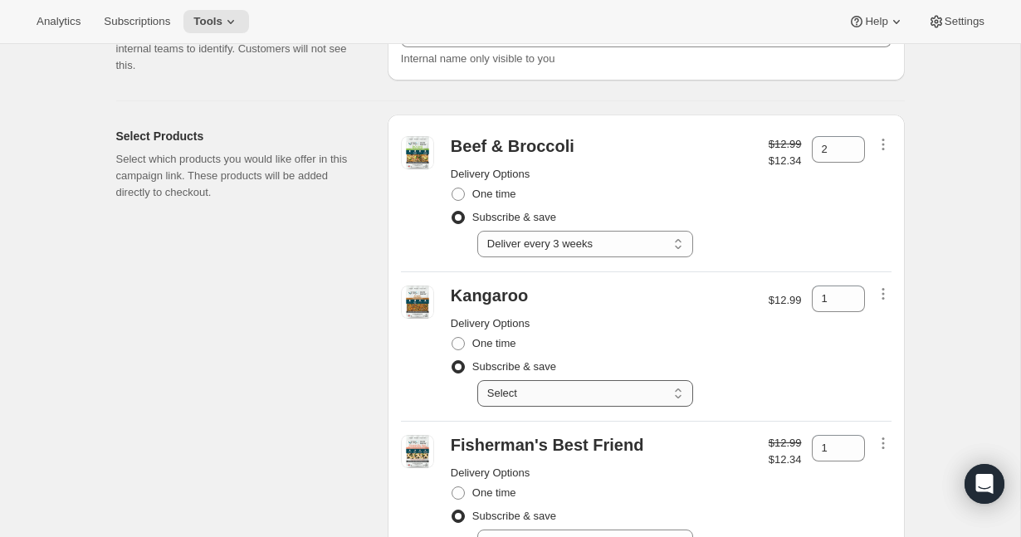
click at [534, 389] on select "Select Deliver every 1 week Deliver every 2 weeks Deliver every 3 weeks Deliver…" at bounding box center [585, 393] width 216 height 27
select select "gid://shopify/SellingPlan/2816114918"
click at [477, 380] on select "Select Deliver every 1 week Deliver every 2 weeks Deliver every 3 weeks Deliver…" at bounding box center [585, 393] width 216 height 27
click at [785, 342] on div "$12.99 $12.34" at bounding box center [785, 346] width 33 height 121
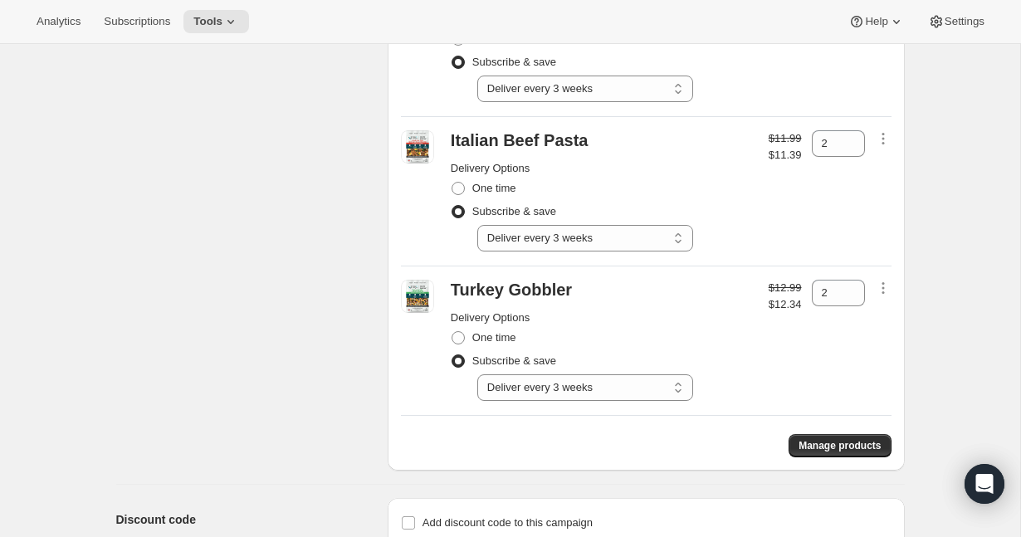
scroll to position [1082, 0]
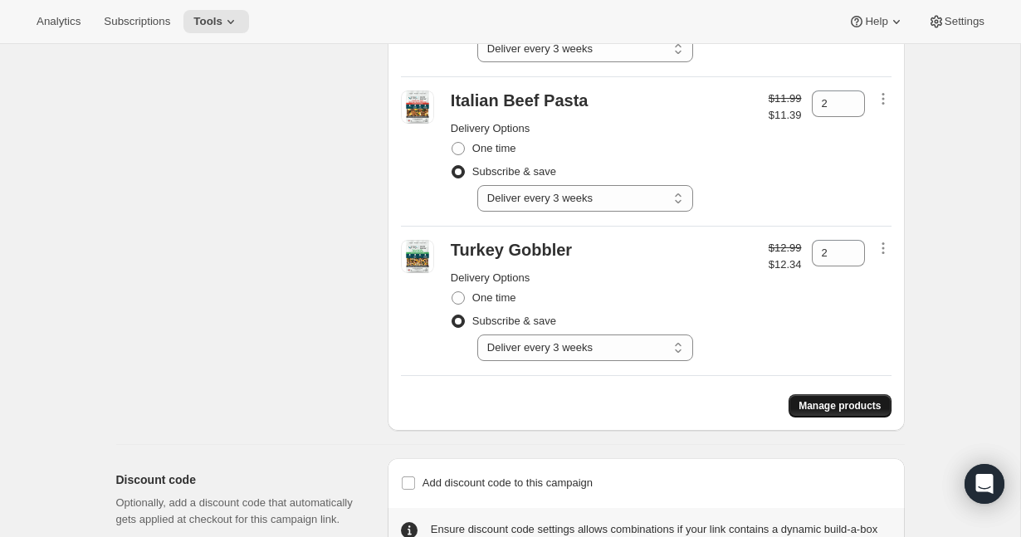
click at [828, 399] on span "Manage products" at bounding box center [840, 405] width 82 height 13
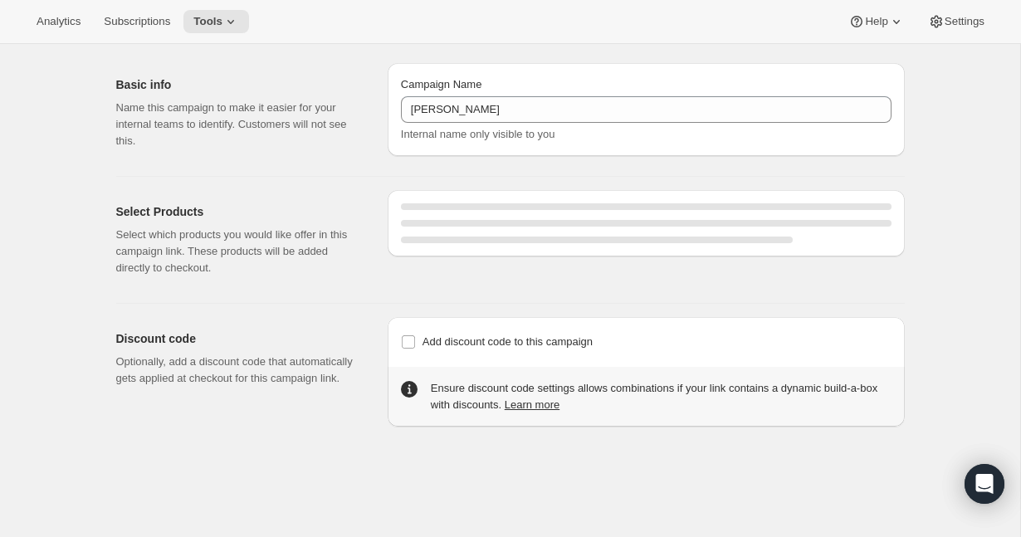
select select "gid://shopify/SellingPlan/2816114918"
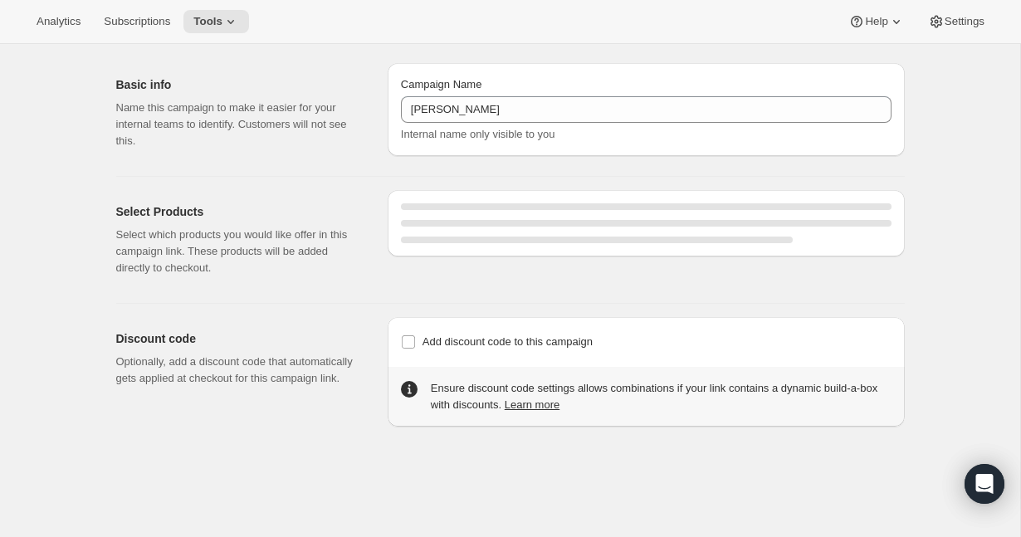
select select "gid://shopify/SellingPlan/2816114918"
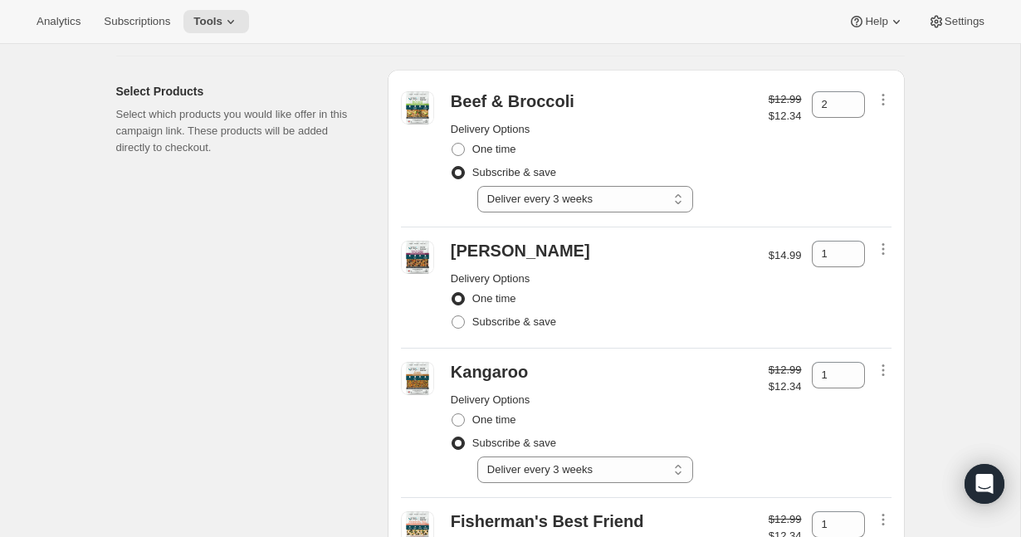
scroll to position [161, 0]
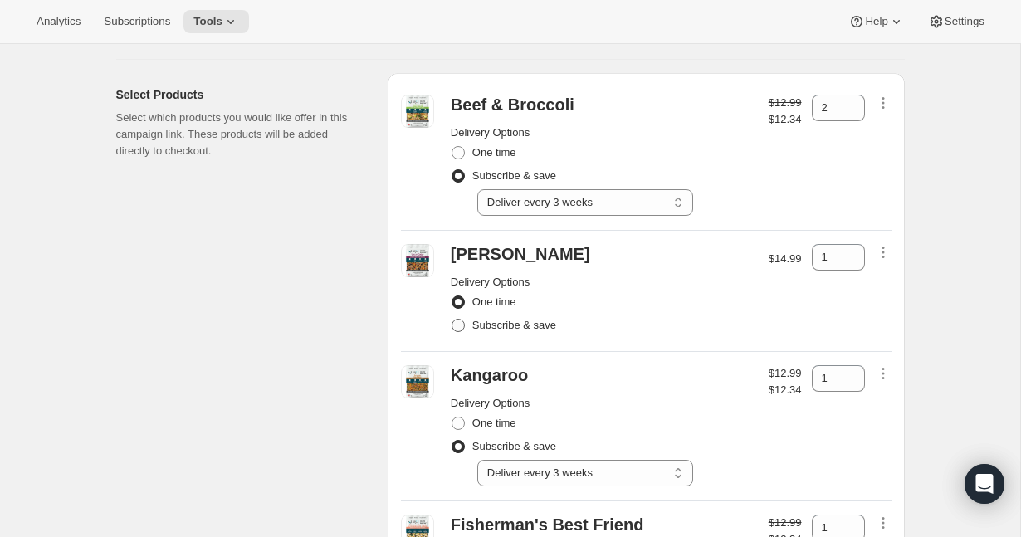
click at [461, 324] on span at bounding box center [458, 325] width 13 height 13
click at [452, 320] on input "Subscribe & save" at bounding box center [452, 319] width 1 height 1
radio input "true"
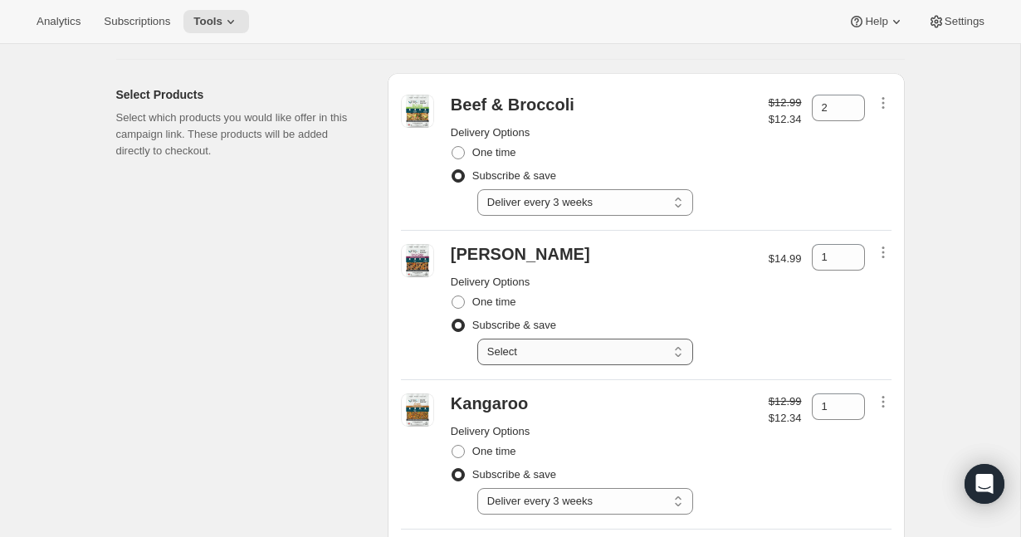
click at [555, 348] on select "Select Deliver every 1 week Deliver every 2 weeks Deliver every 3 weeks Deliver…" at bounding box center [585, 352] width 216 height 27
select select "gid://shopify/SellingPlan/2816114918"
click at [477, 339] on select "Select Deliver every 1 week Deliver every 2 weeks Deliver every 3 weeks Deliver…" at bounding box center [585, 352] width 216 height 27
click at [721, 295] on div "One time" at bounding box center [601, 302] width 301 height 23
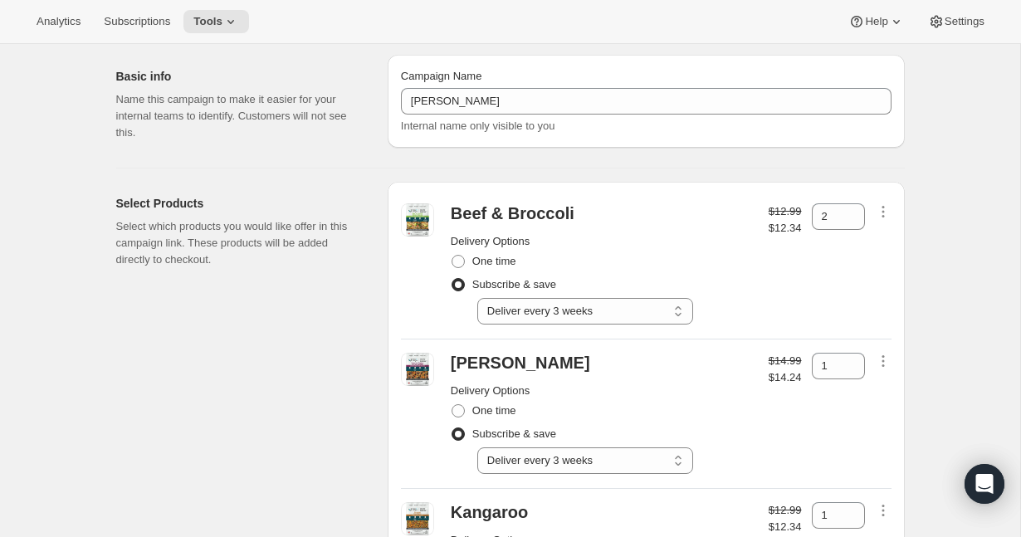
scroll to position [0, 0]
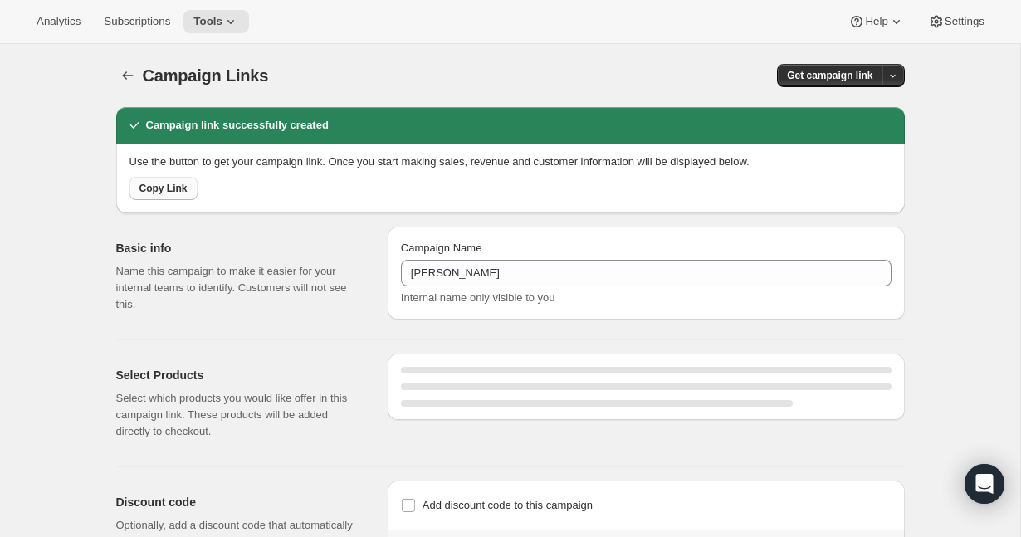
select select "gid://shopify/SellingPlan/2816114918"
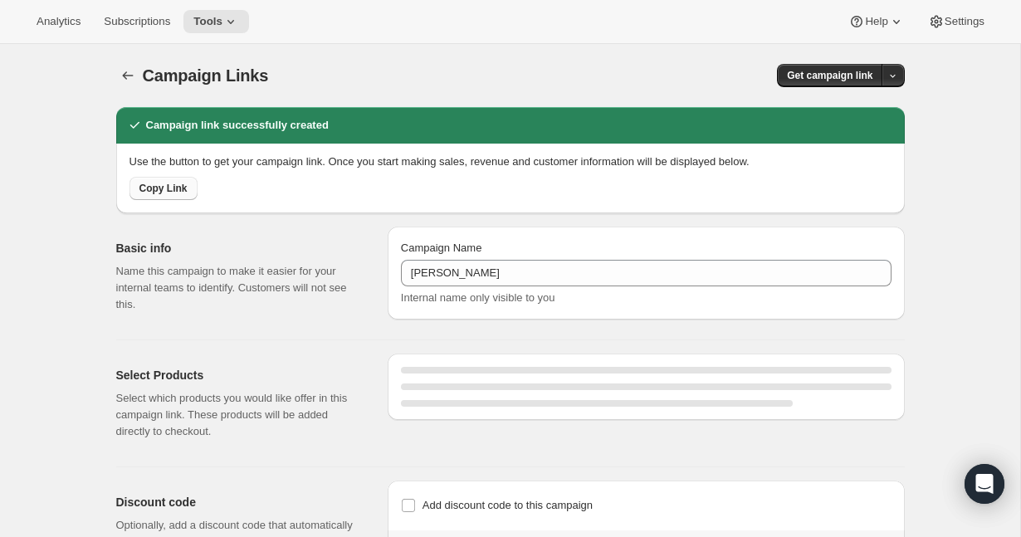
select select "gid://shopify/SellingPlan/2816114918"
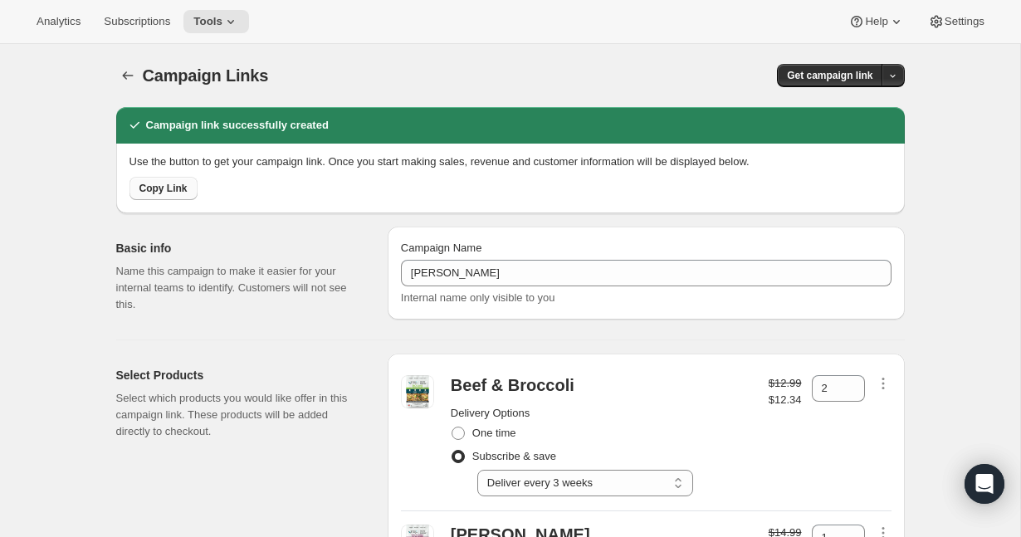
click at [173, 198] on button "Copy Link" at bounding box center [164, 188] width 68 height 23
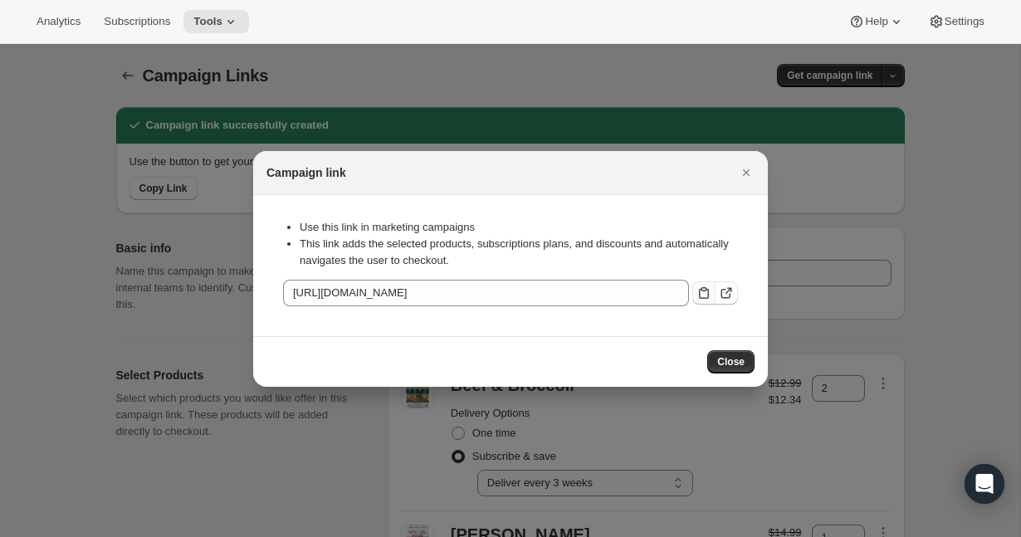
click at [704, 296] on icon ":rji:" at bounding box center [704, 293] width 17 height 17
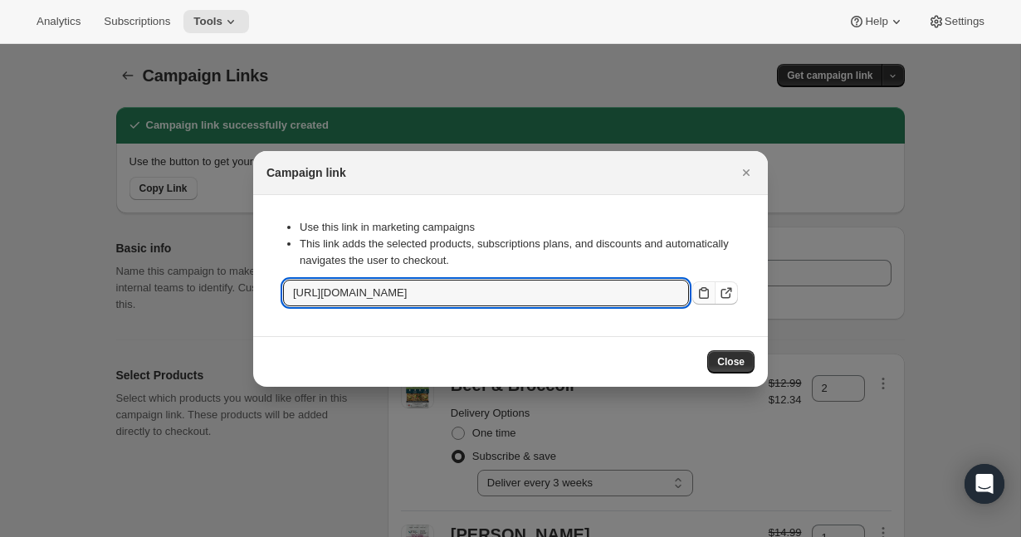
click at [198, 309] on div at bounding box center [510, 268] width 1021 height 537
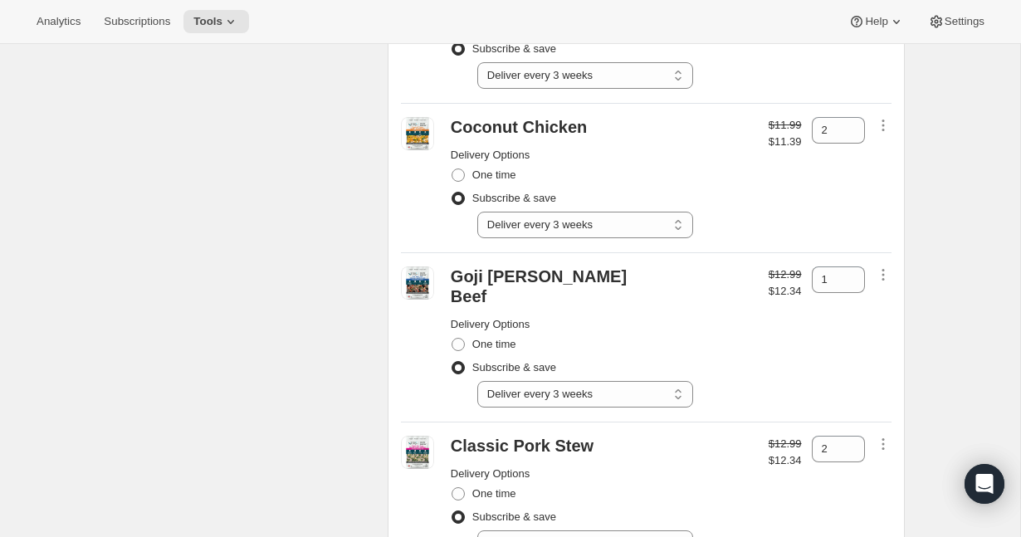
scroll to position [755, 0]
